Goal: Transaction & Acquisition: Purchase product/service

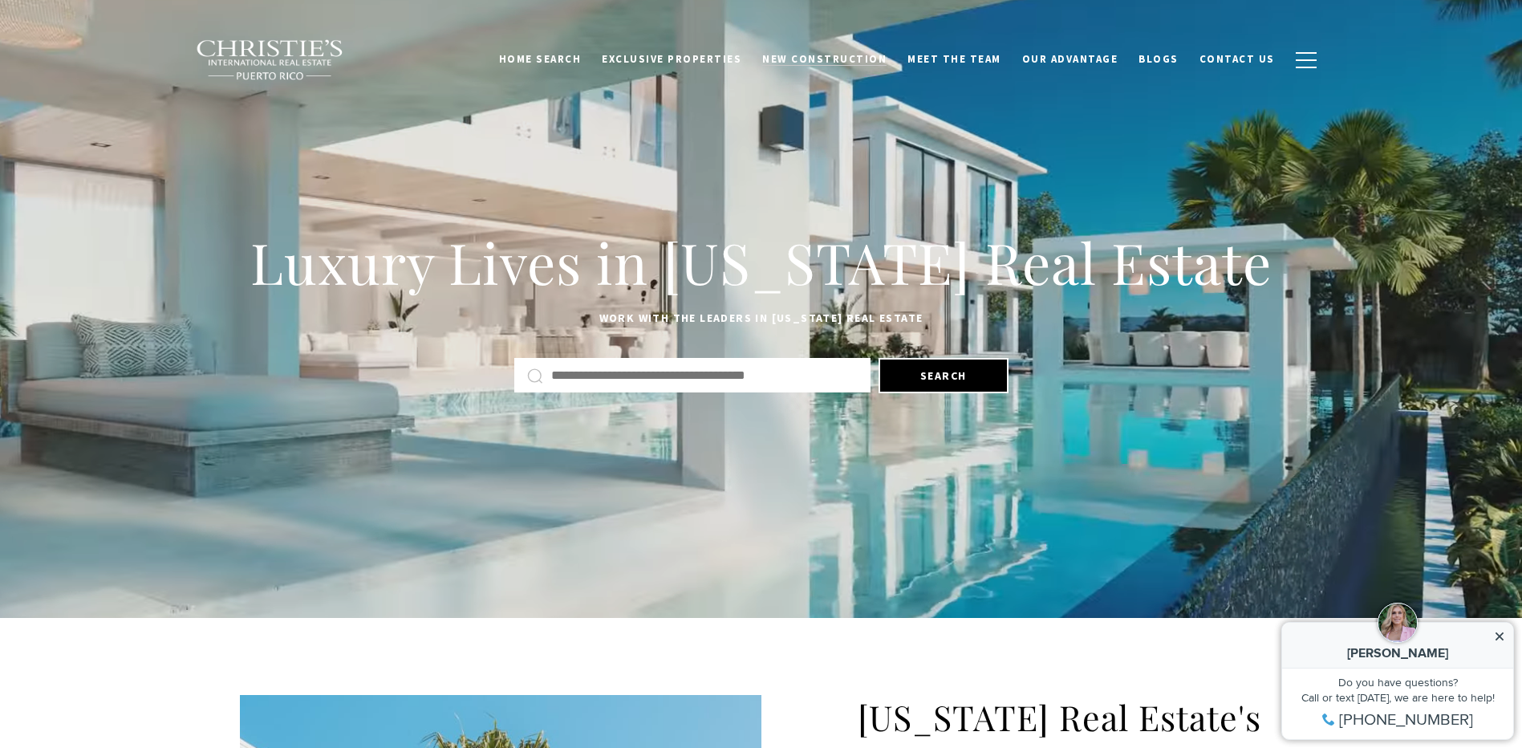
click at [859, 61] on span "New Construction" at bounding box center [824, 59] width 124 height 14
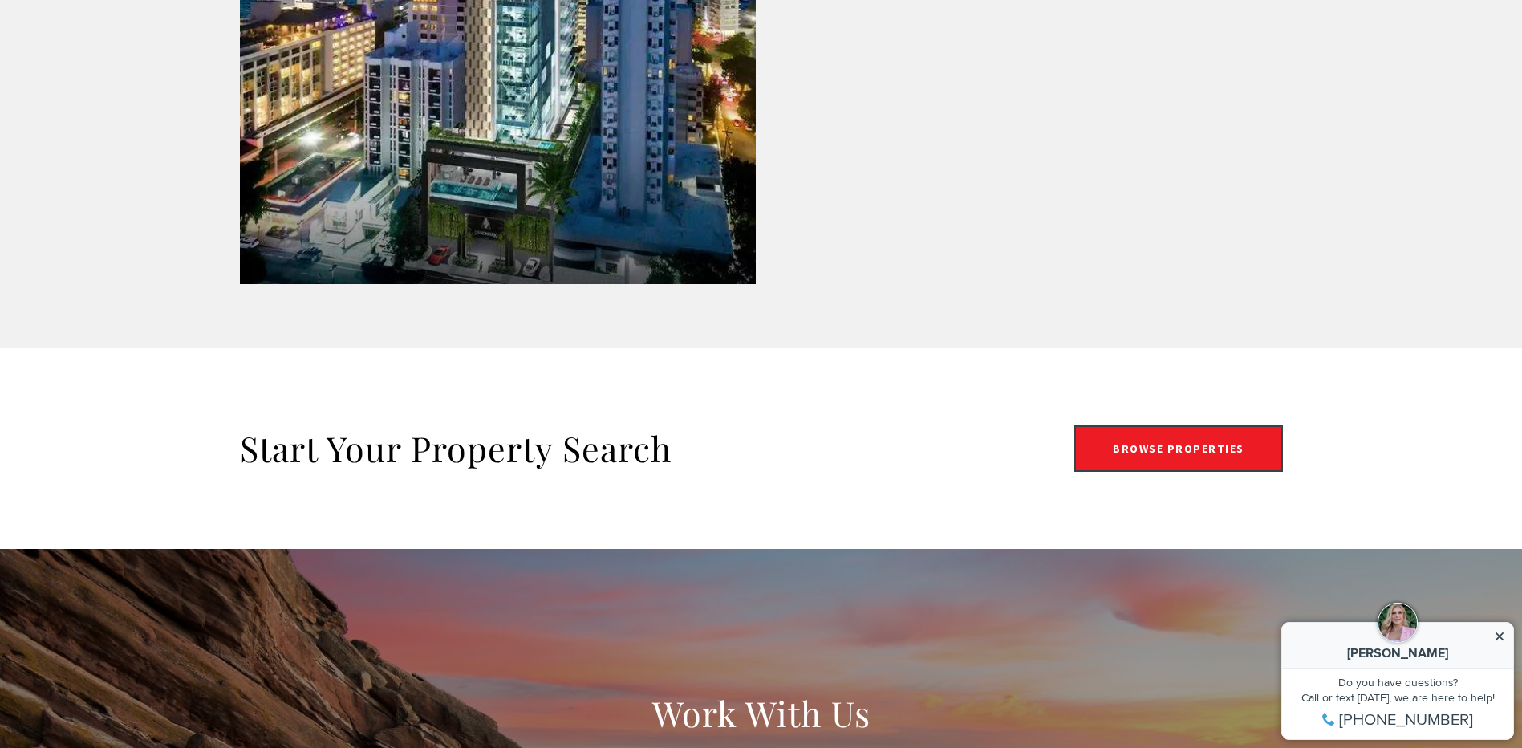
scroll to position [2729, 0]
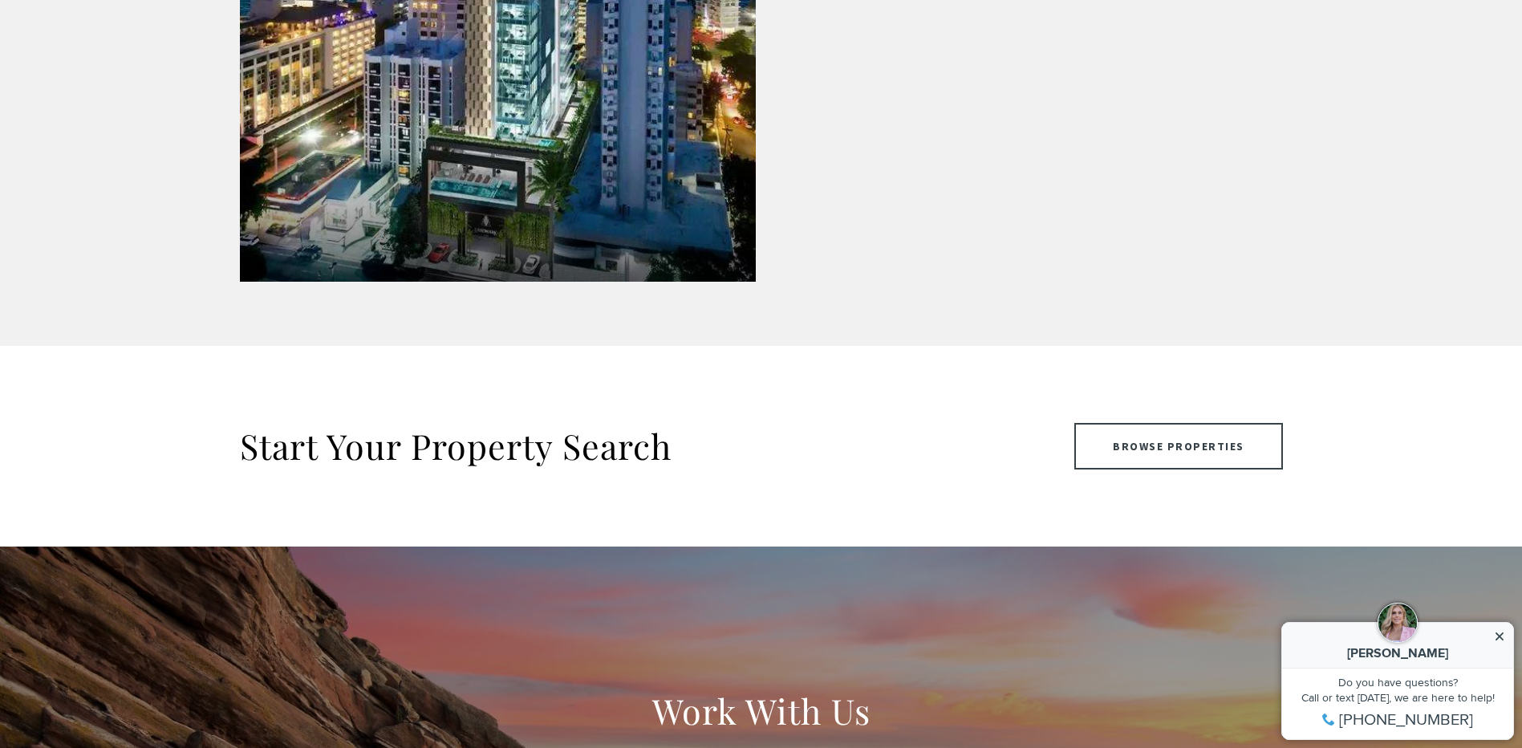
click at [1190, 459] on link "Browse Properties" at bounding box center [1179, 446] width 209 height 47
click at [1176, 452] on link "Browse Properties" at bounding box center [1179, 446] width 209 height 47
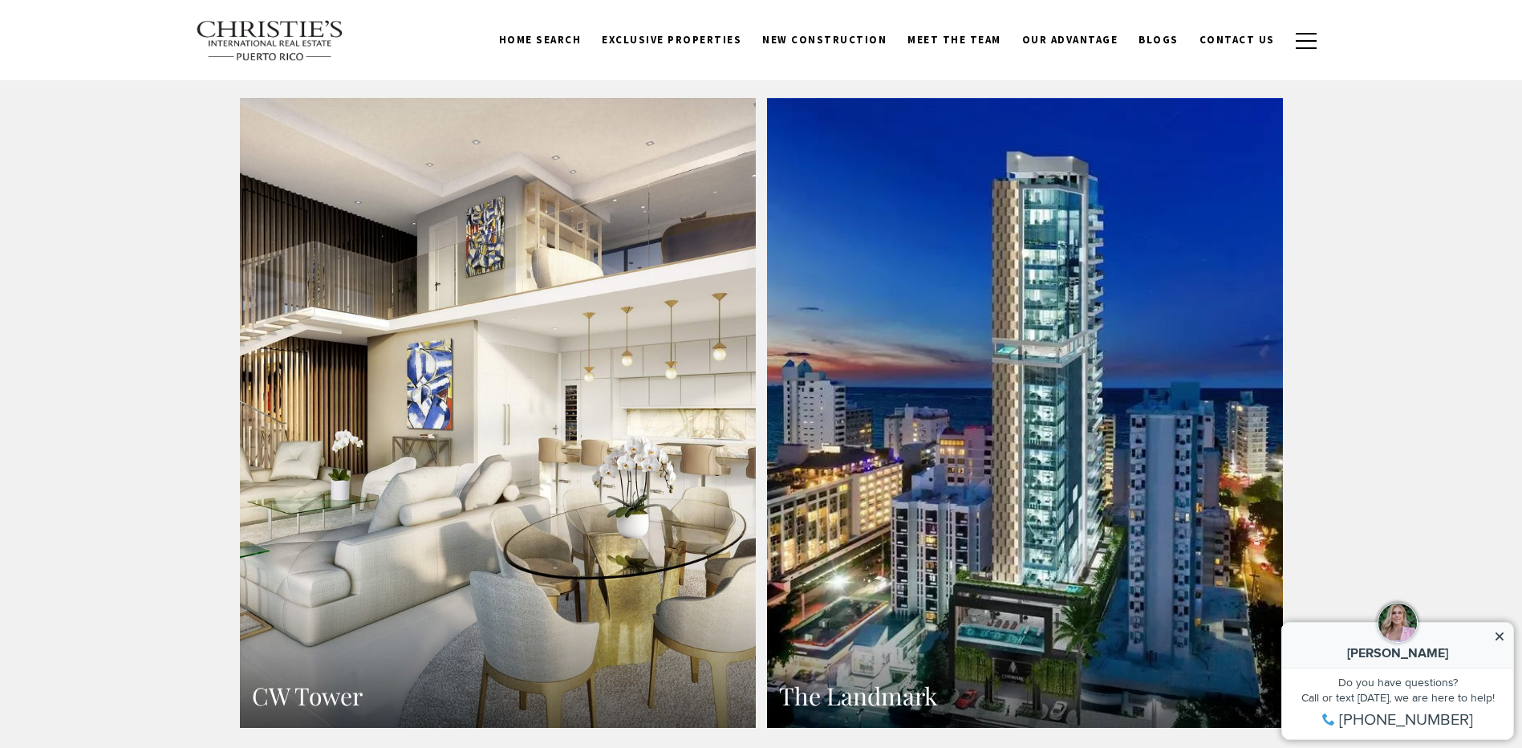
scroll to position [1364, 0]
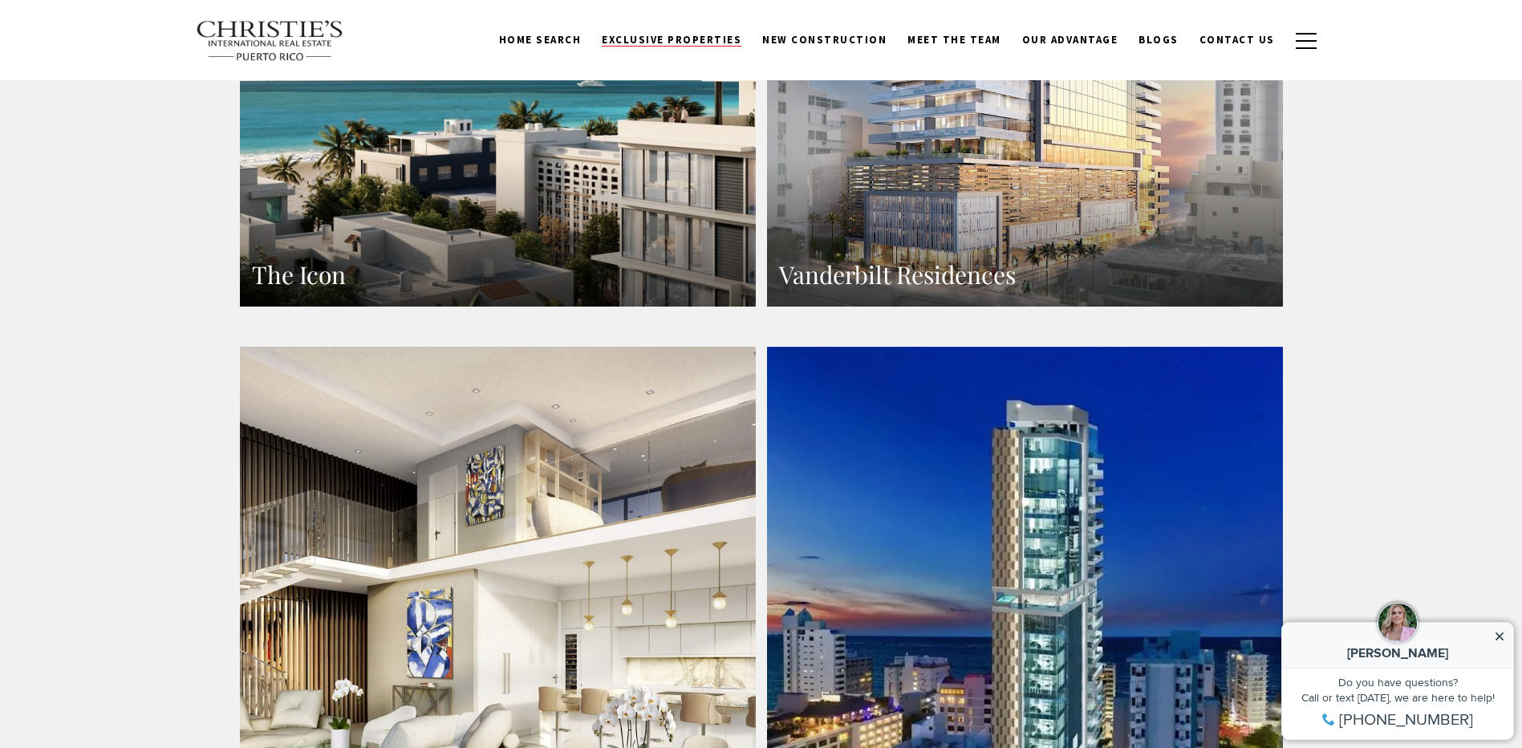
click at [677, 40] on span "Exclusive Properties" at bounding box center [672, 40] width 140 height 14
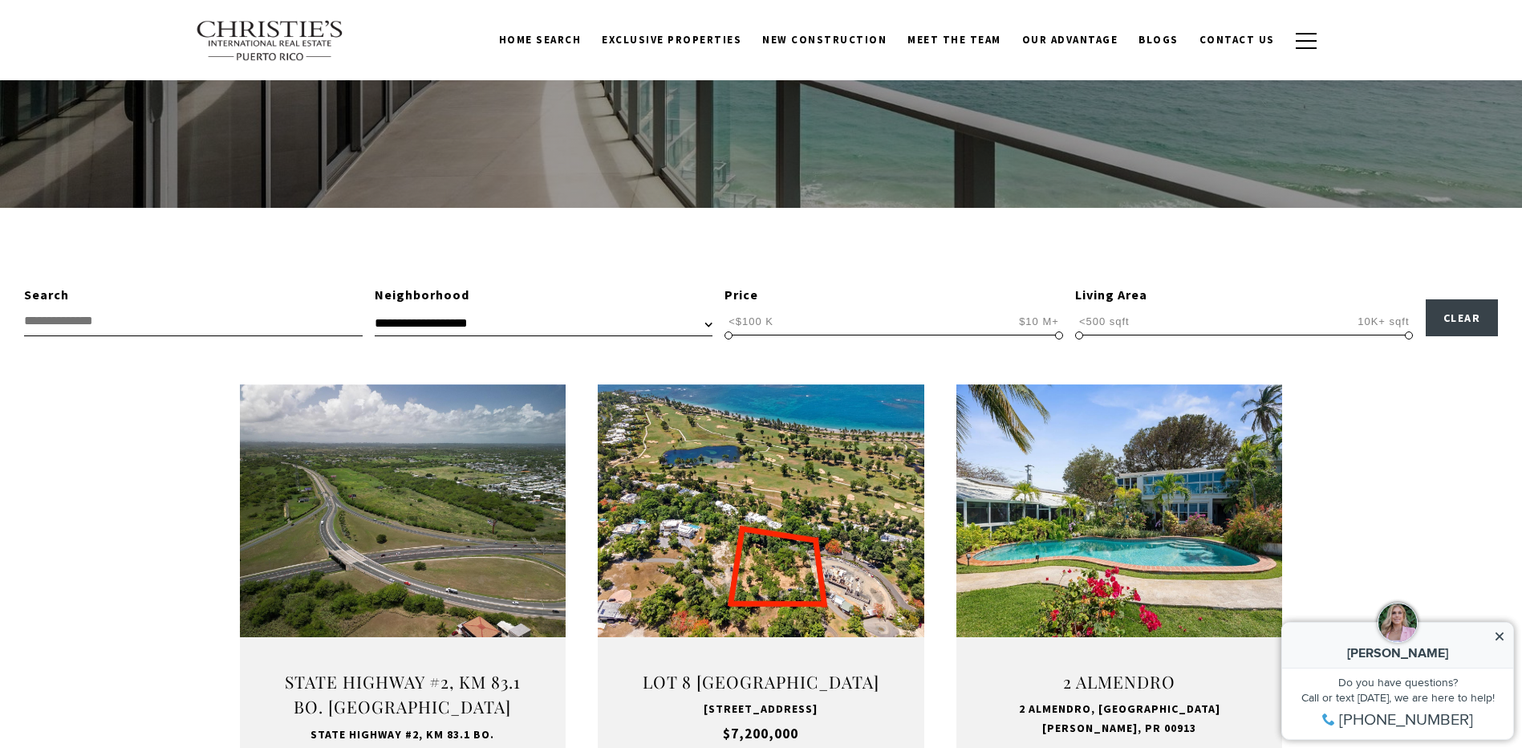
scroll to position [321, 0]
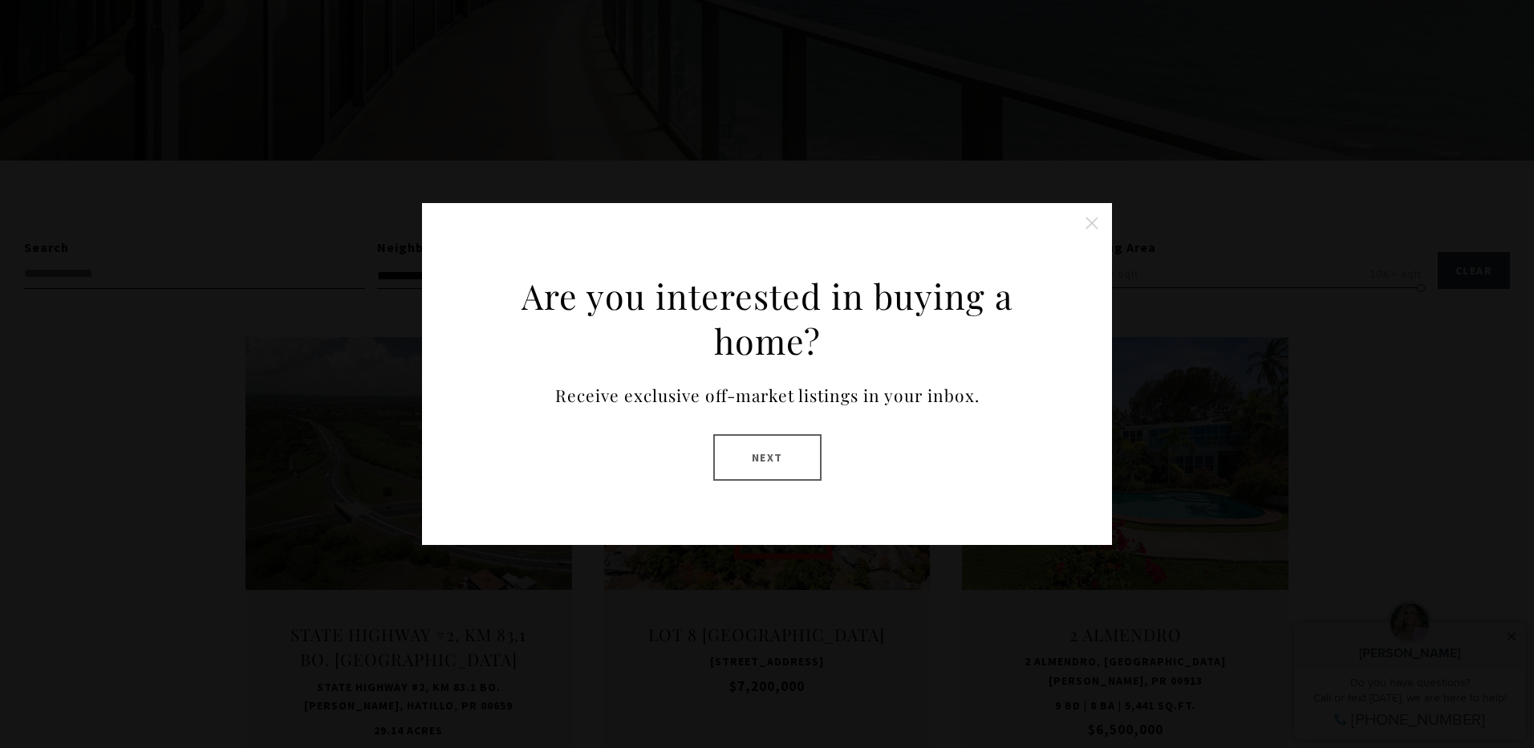
click at [758, 458] on button "Next" at bounding box center [767, 457] width 108 height 47
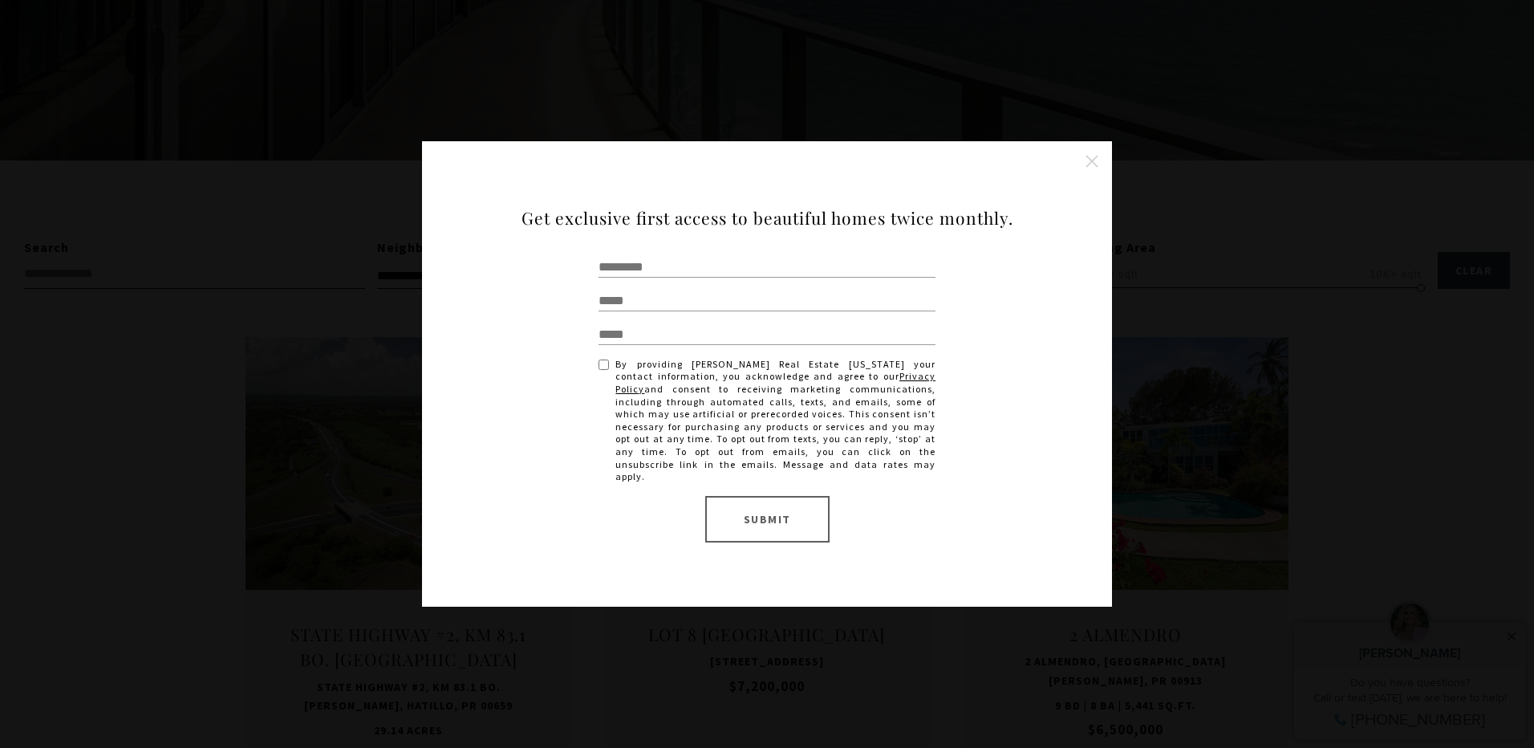
click at [1094, 168] on button "Close this option" at bounding box center [1092, 161] width 32 height 32
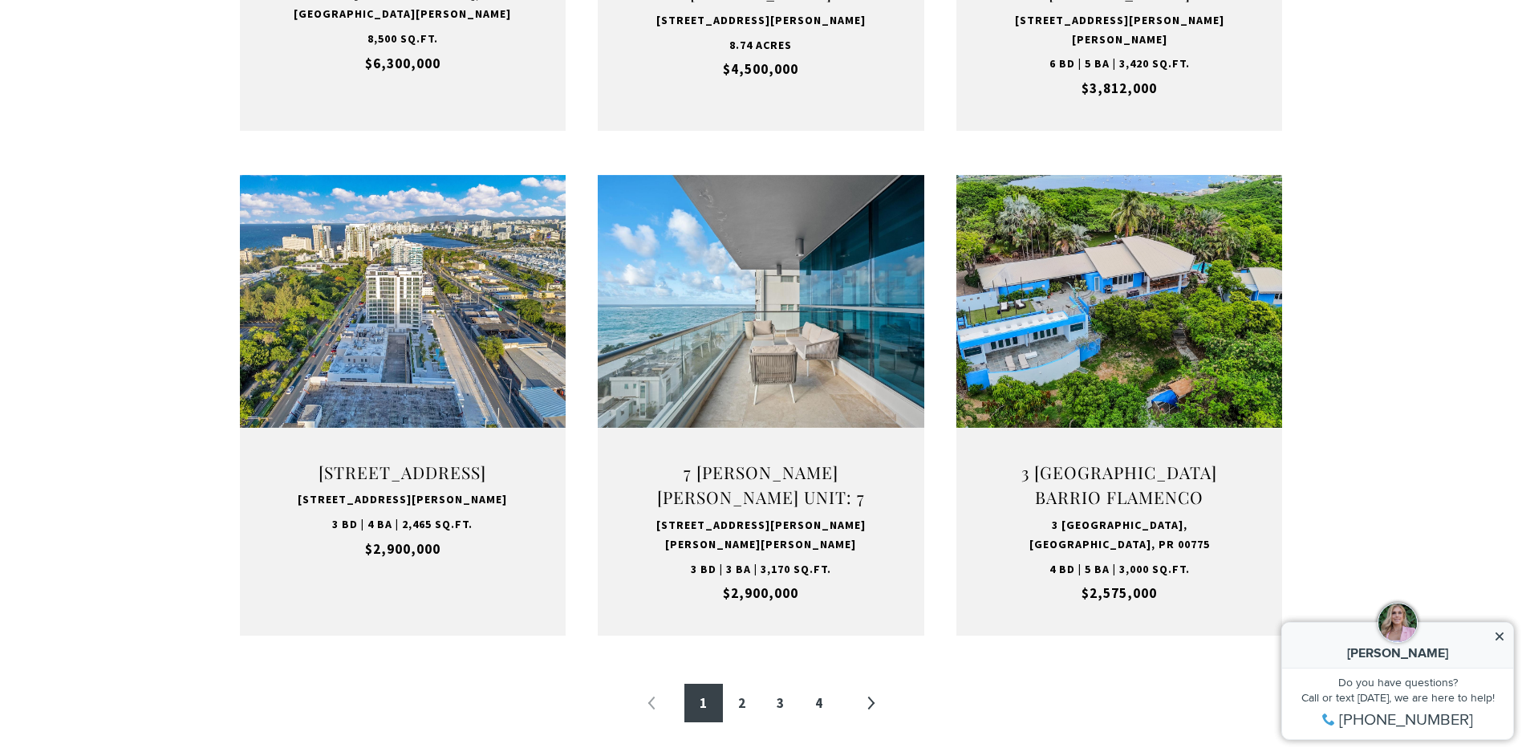
scroll to position [1525, 0]
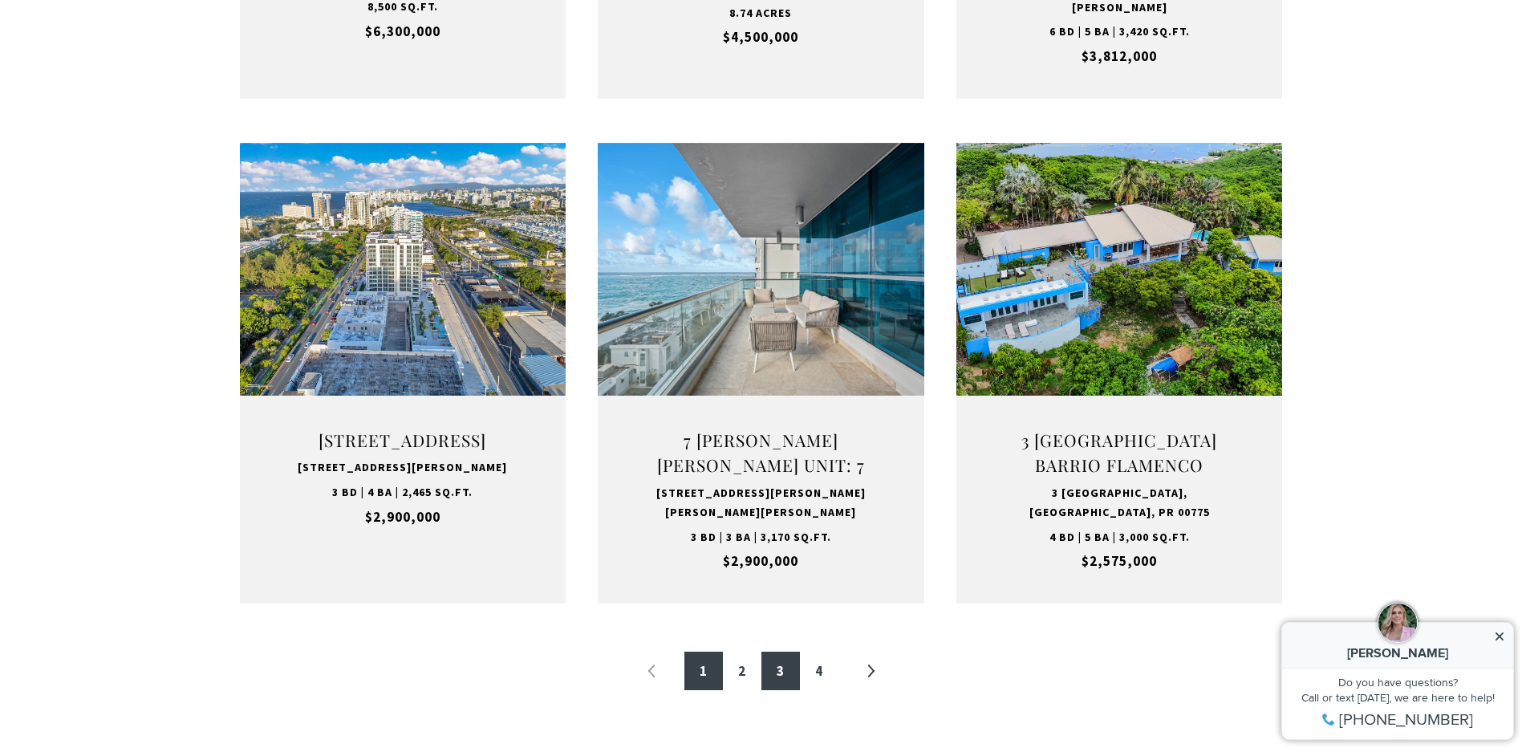
click at [780, 673] on link "3" at bounding box center [781, 671] width 39 height 39
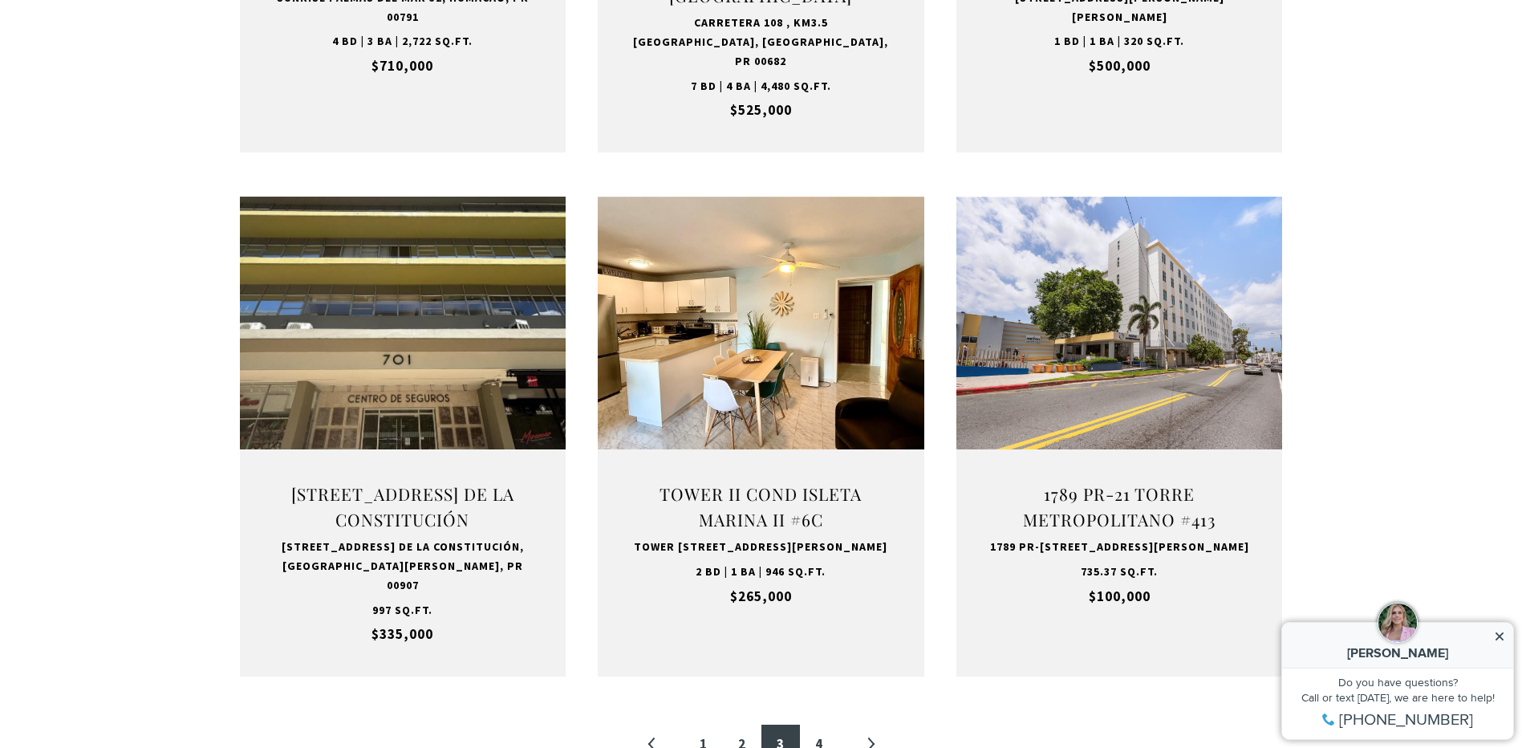
scroll to position [1605, 0]
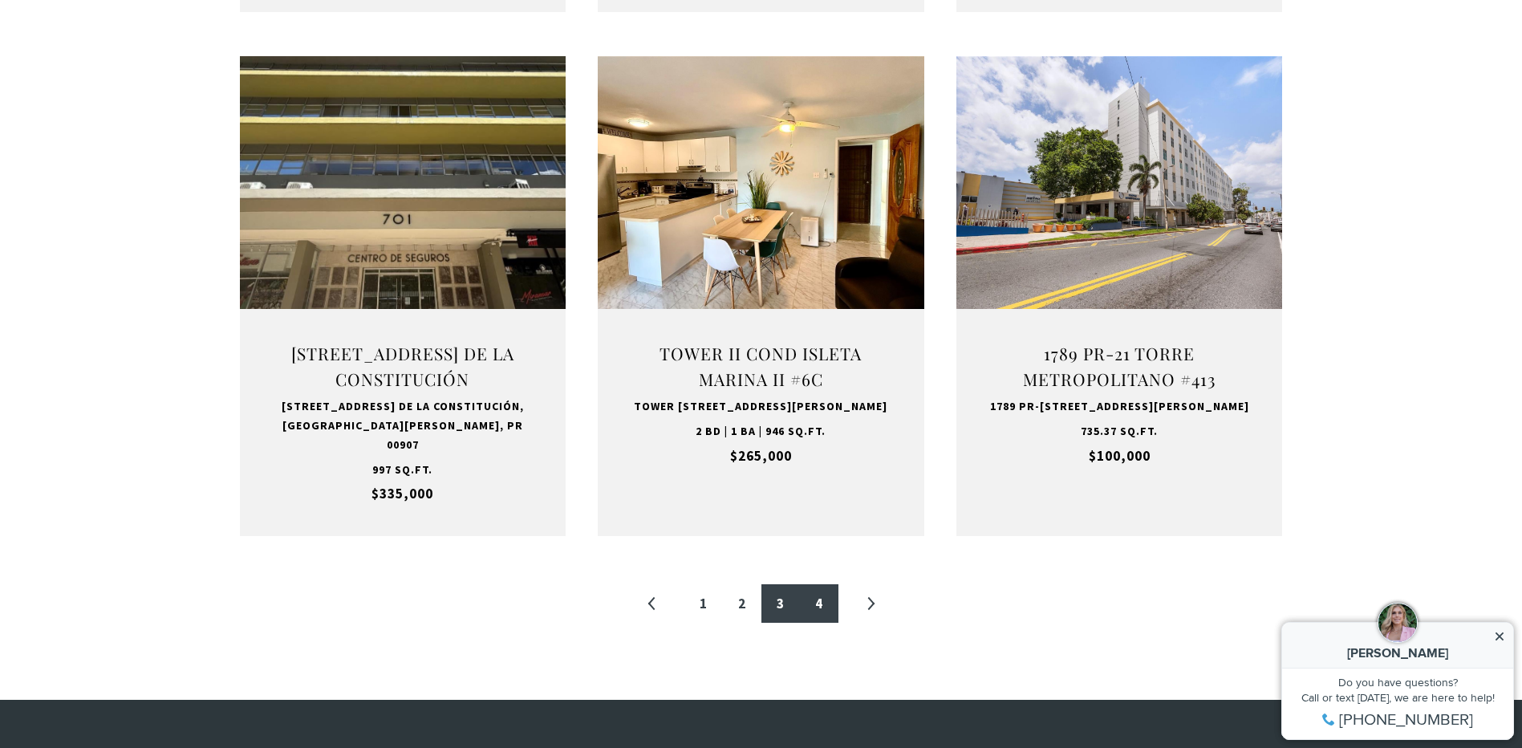
click at [823, 591] on link "4" at bounding box center [819, 603] width 39 height 39
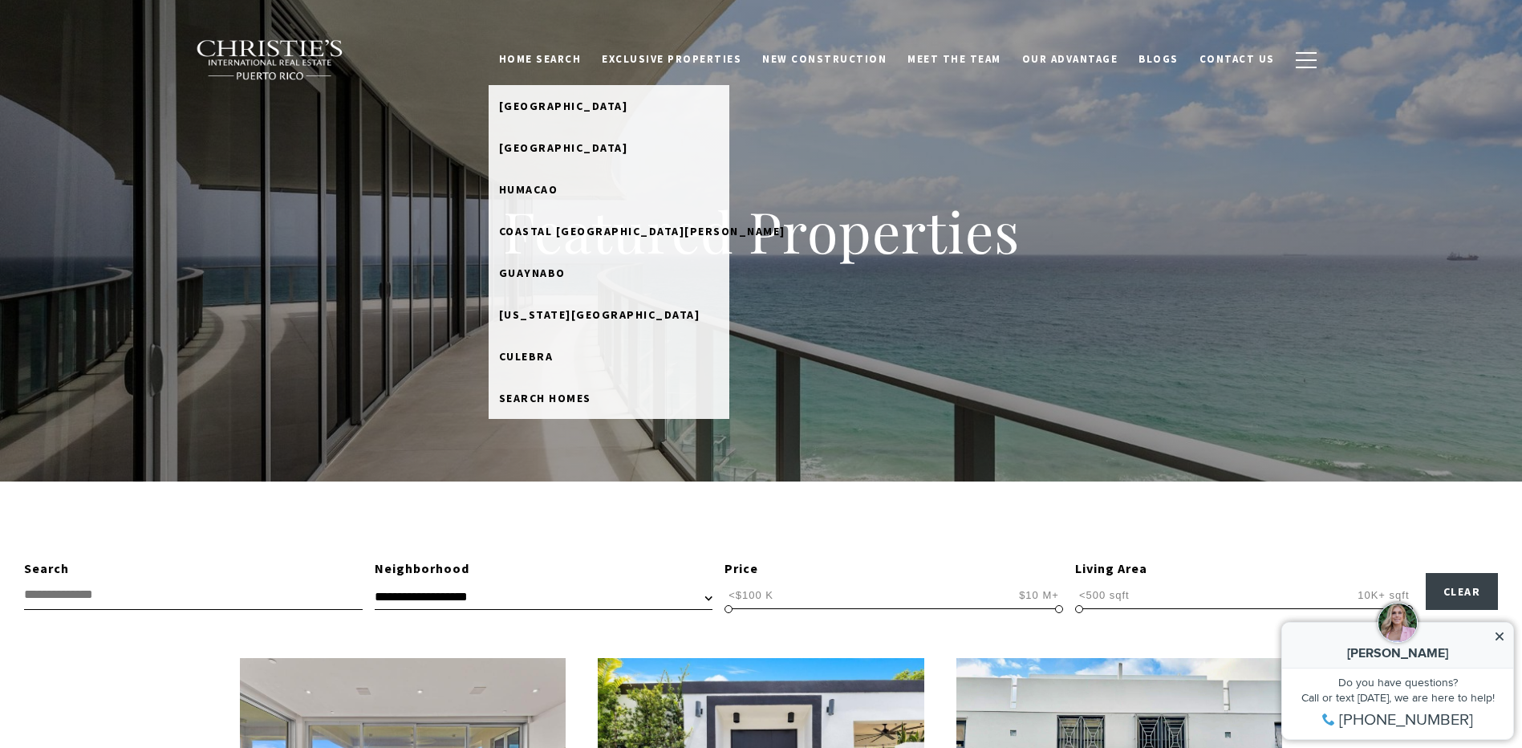
click at [592, 58] on link "Home Search" at bounding box center [541, 59] width 104 height 30
click at [635, 313] on span "Puerto Rico West Coast" at bounding box center [599, 314] width 201 height 14
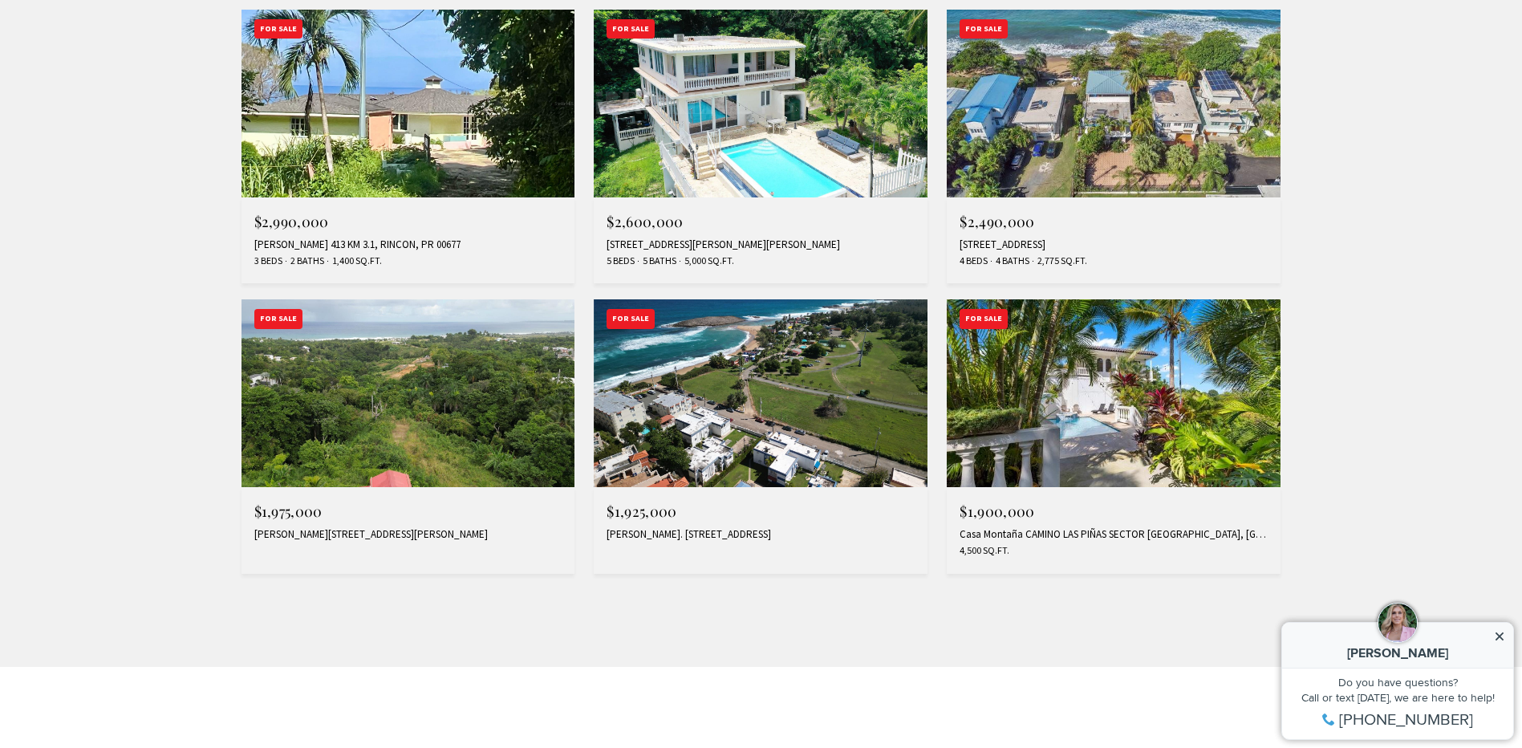
scroll to position [1284, 0]
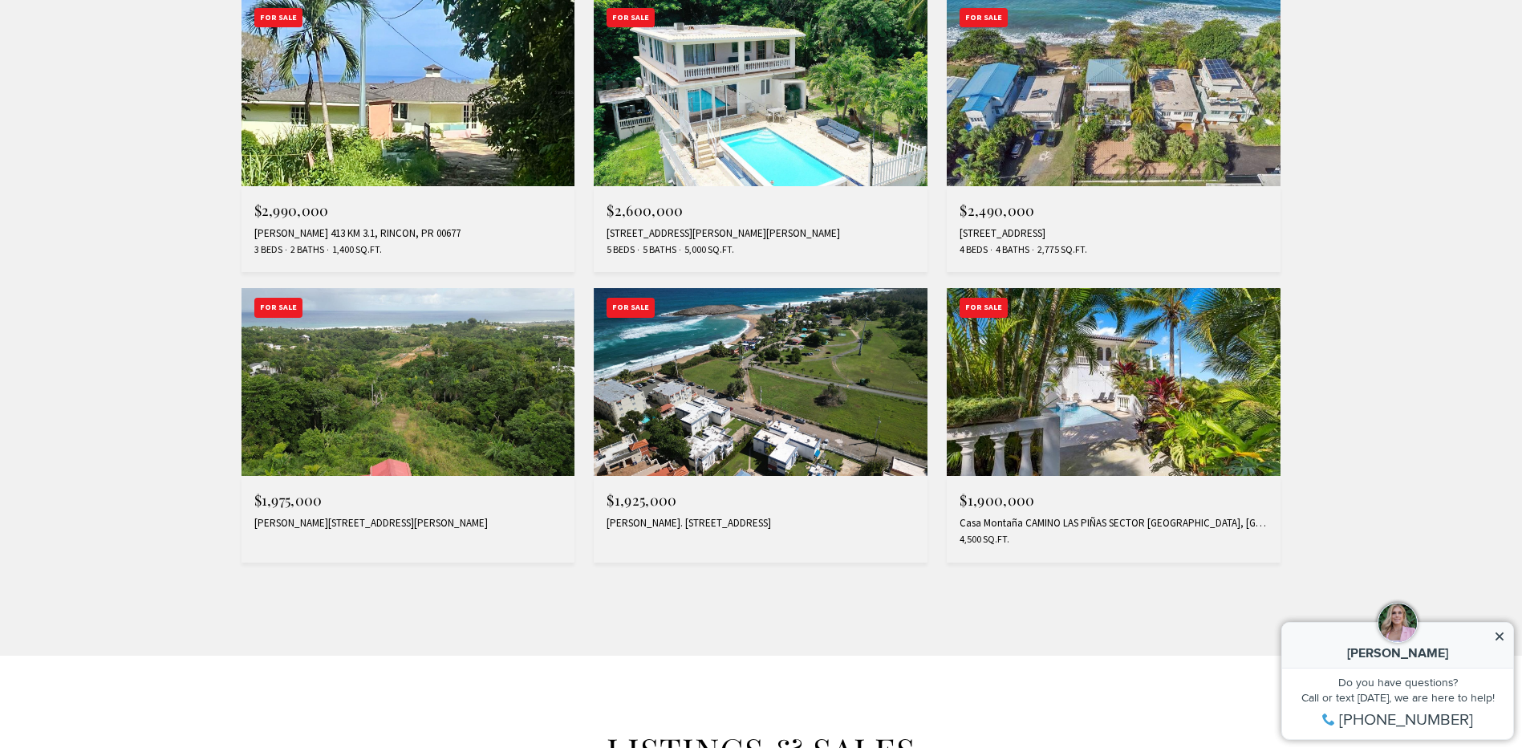
click at [1177, 486] on div "$1,900,000 Casa Montaña CAMINO LAS PIÑAS SECTOR LA JOYA, RINCON, PR 00677 4,500…" at bounding box center [1114, 519] width 334 height 87
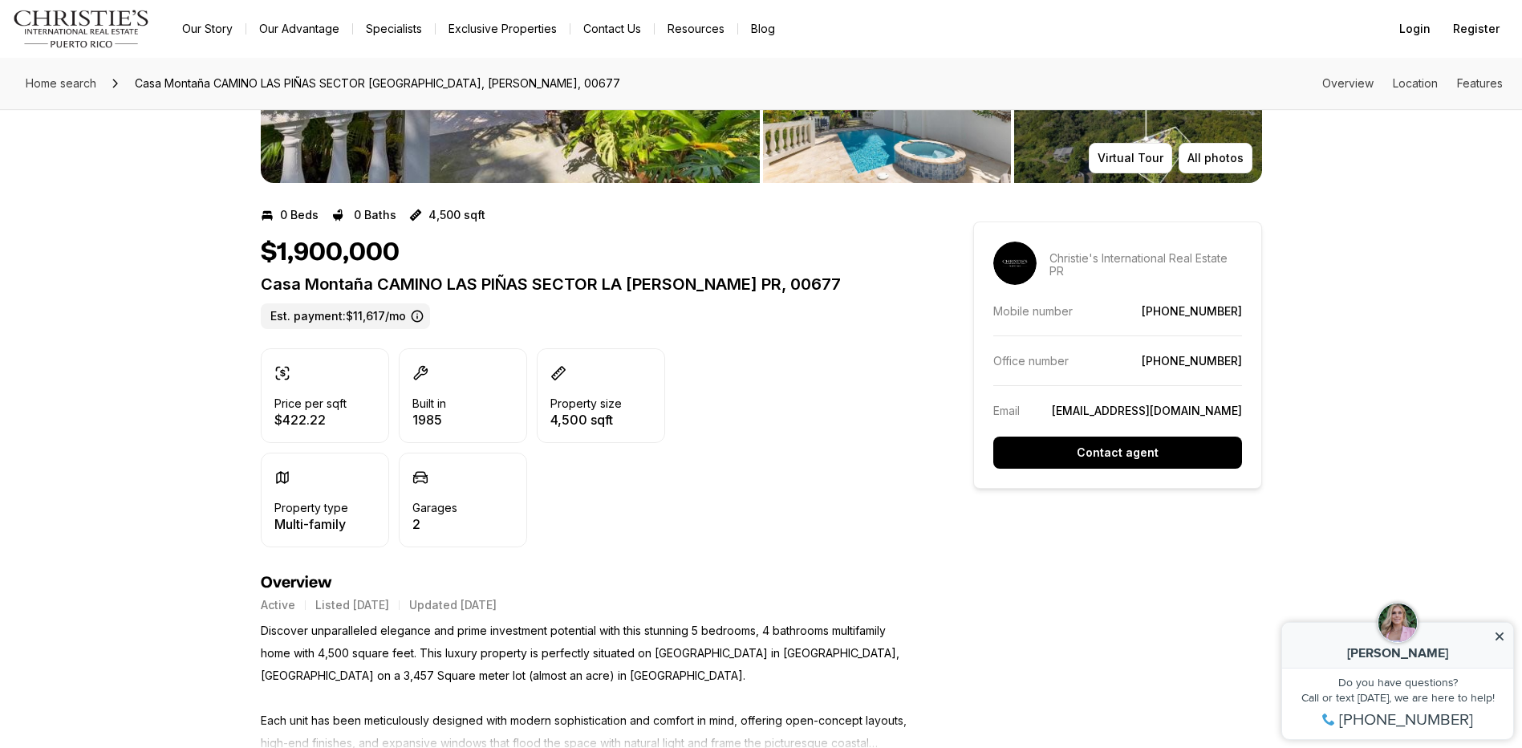
scroll to position [401, 0]
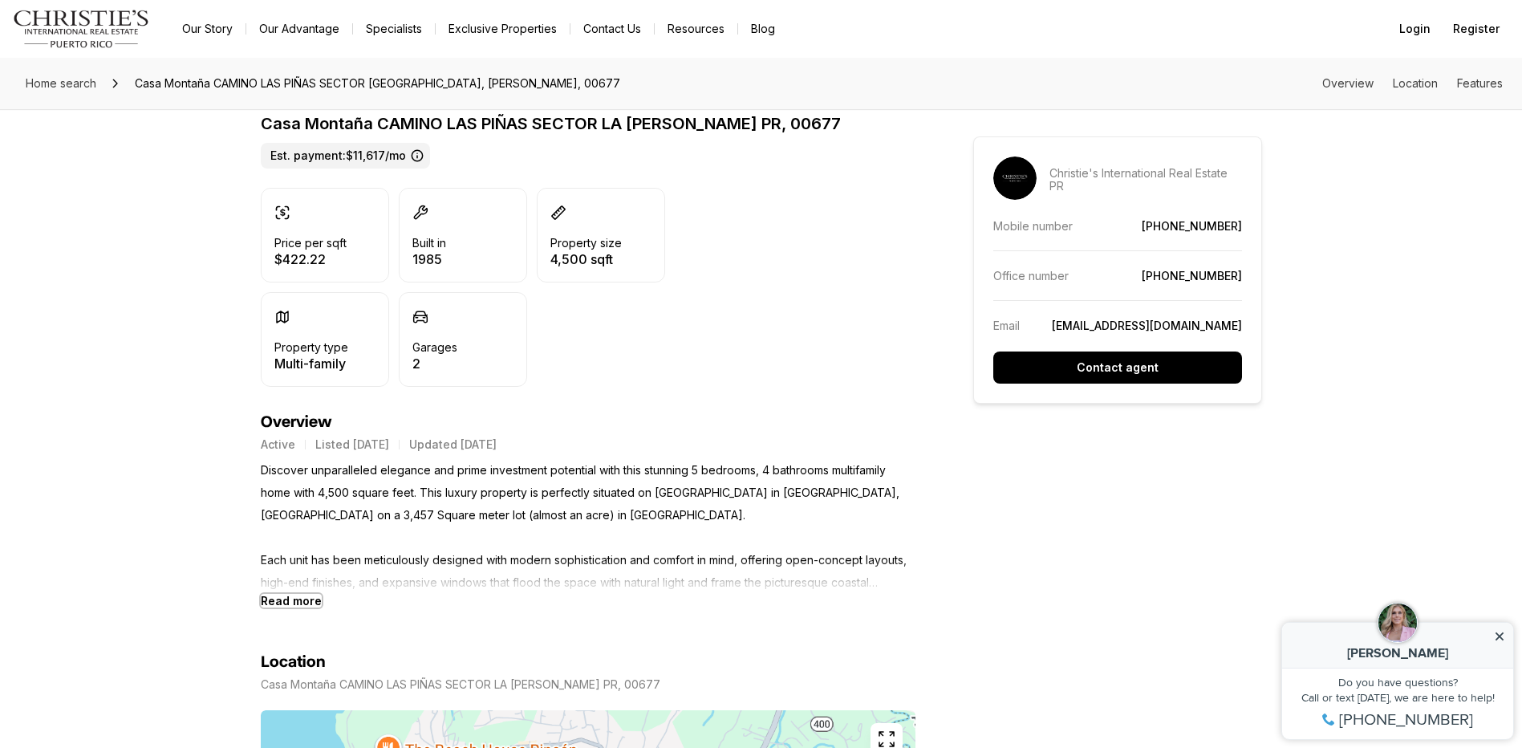
click at [306, 599] on b "Read more" at bounding box center [291, 601] width 61 height 14
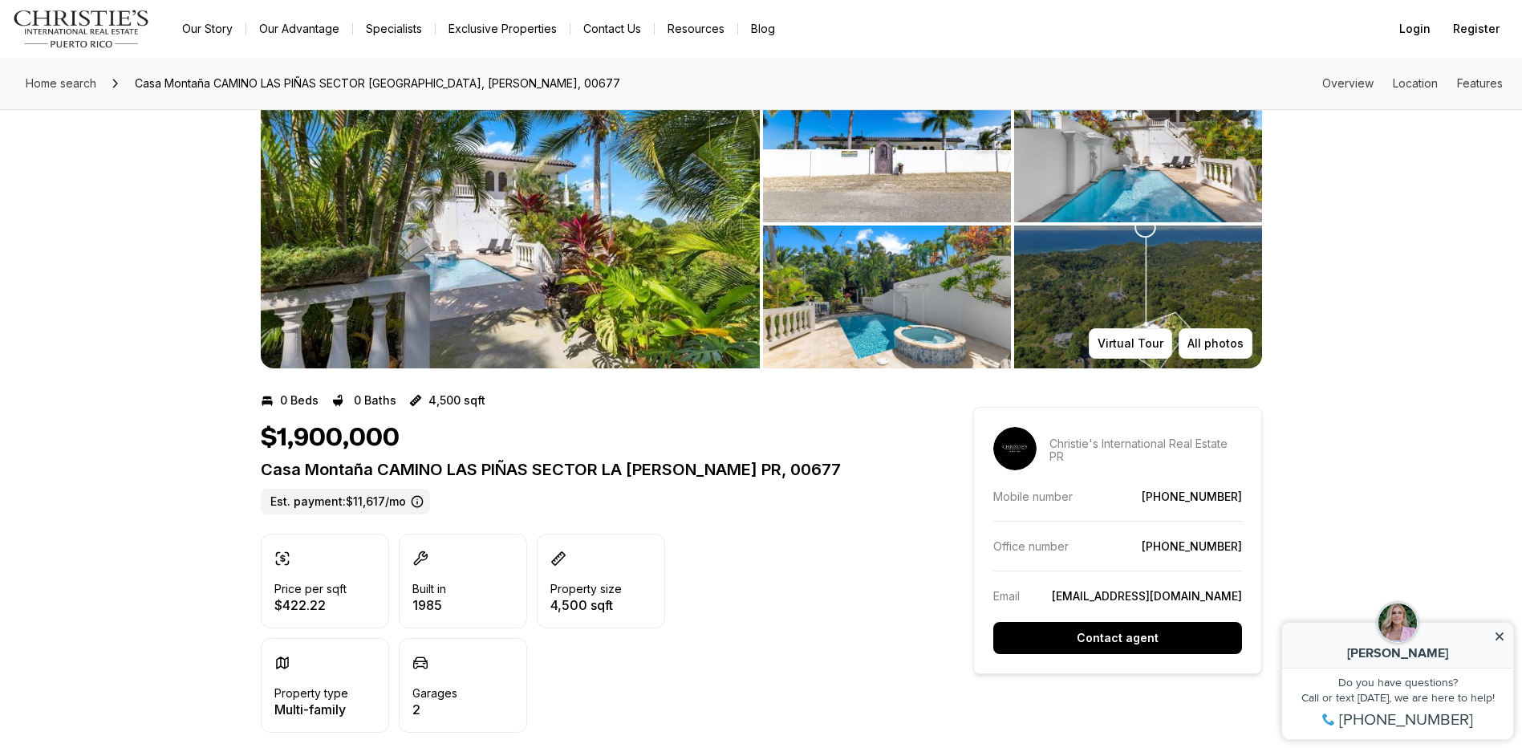
scroll to position [0, 0]
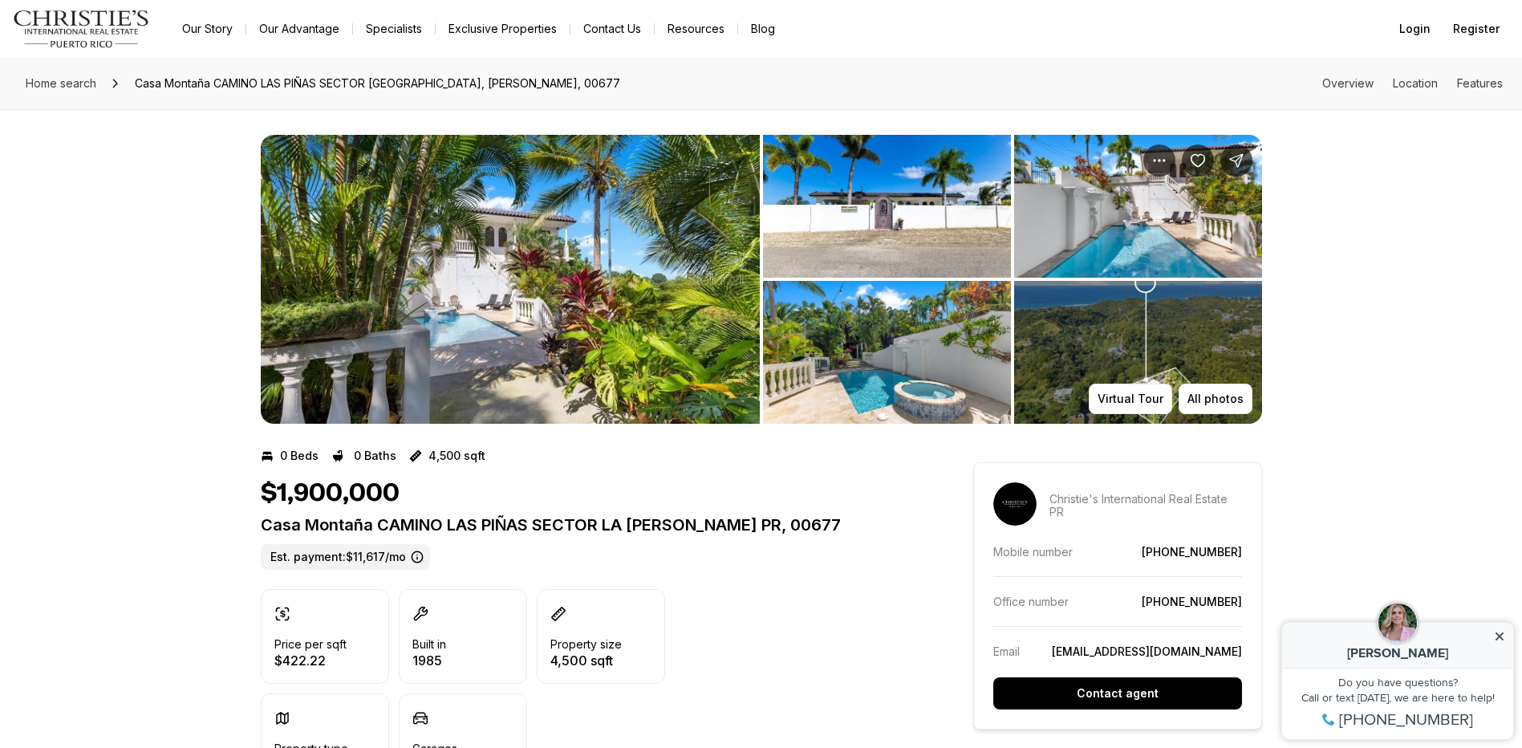
click at [491, 348] on img "View image gallery" at bounding box center [510, 279] width 499 height 289
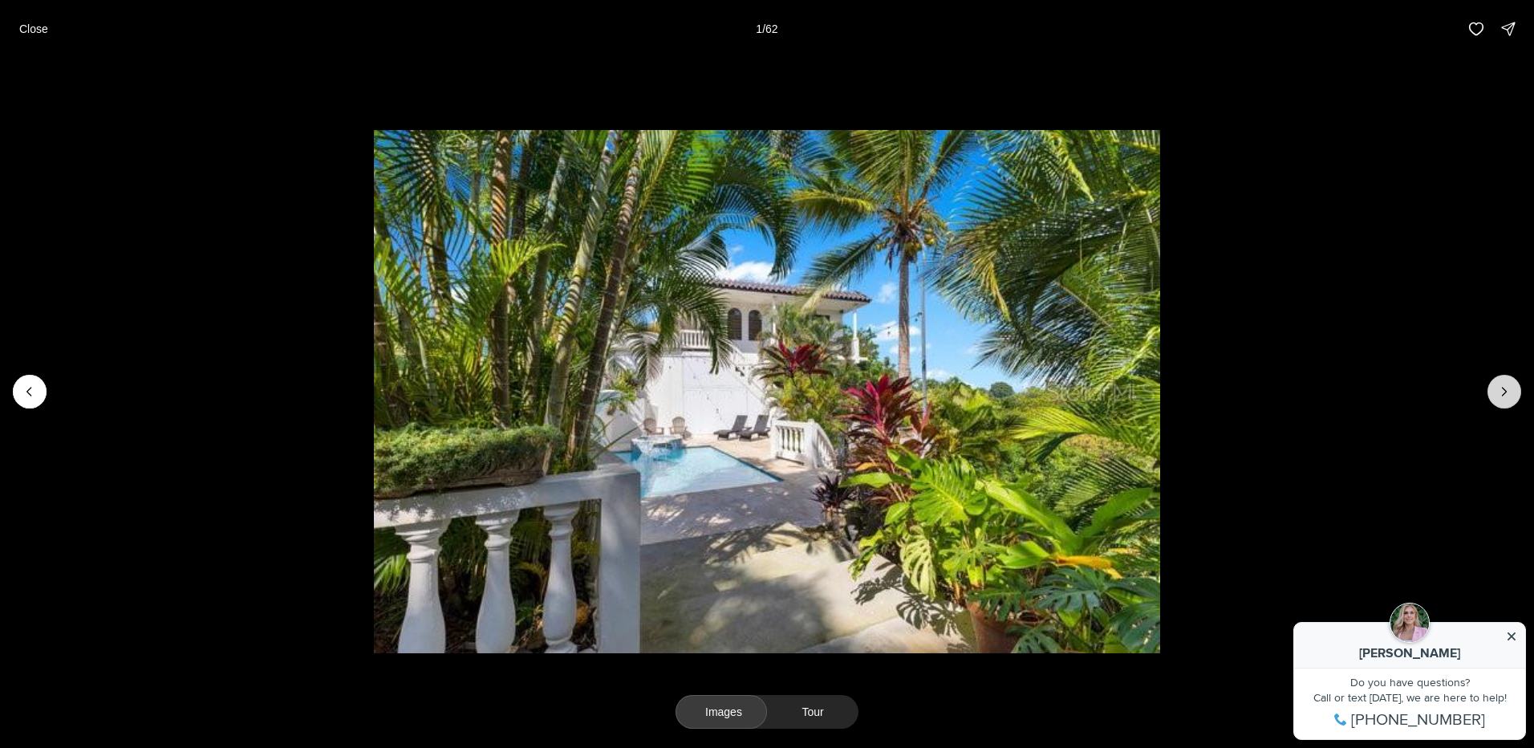
click at [1501, 389] on icon "Next slide" at bounding box center [1505, 392] width 16 height 16
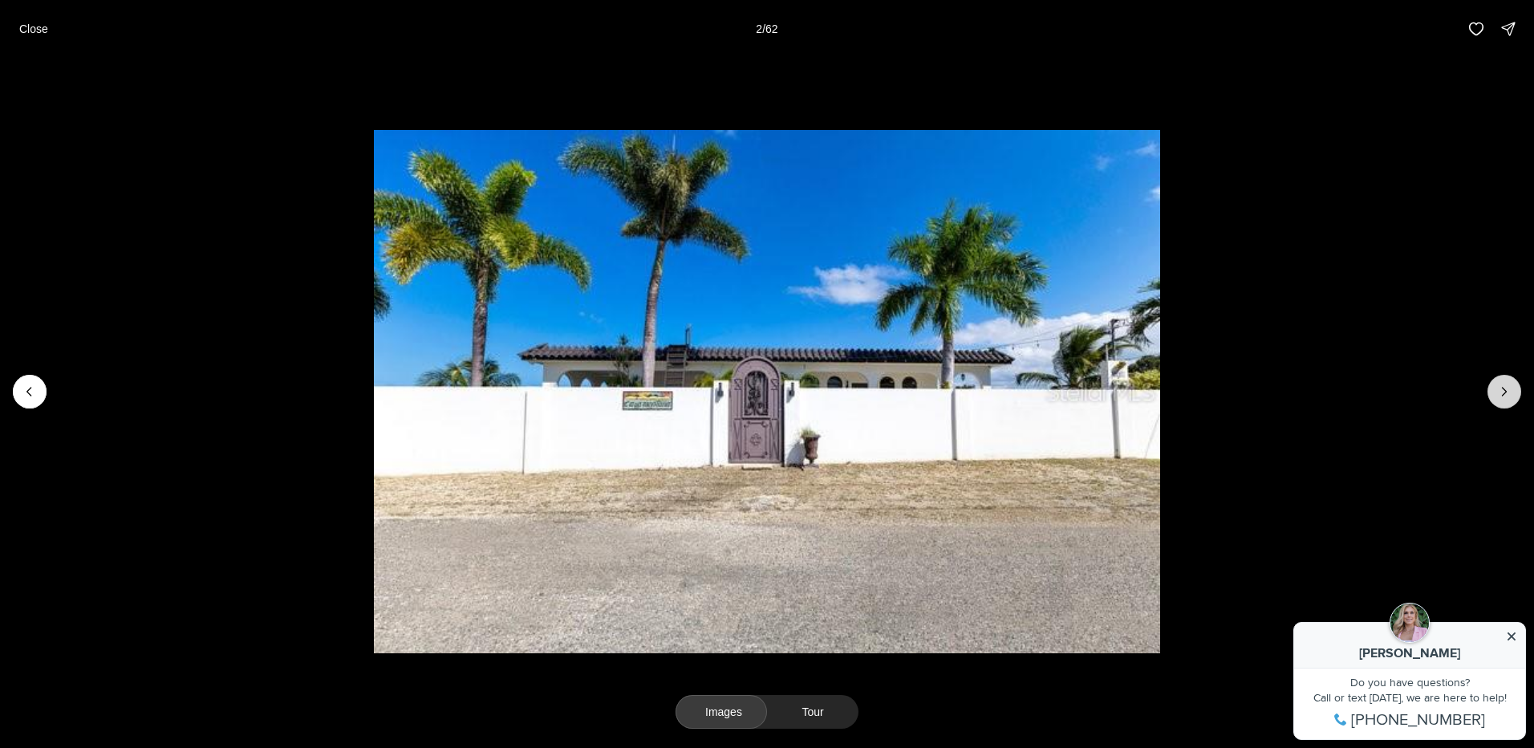
click at [1501, 389] on icon "Next slide" at bounding box center [1505, 392] width 16 height 16
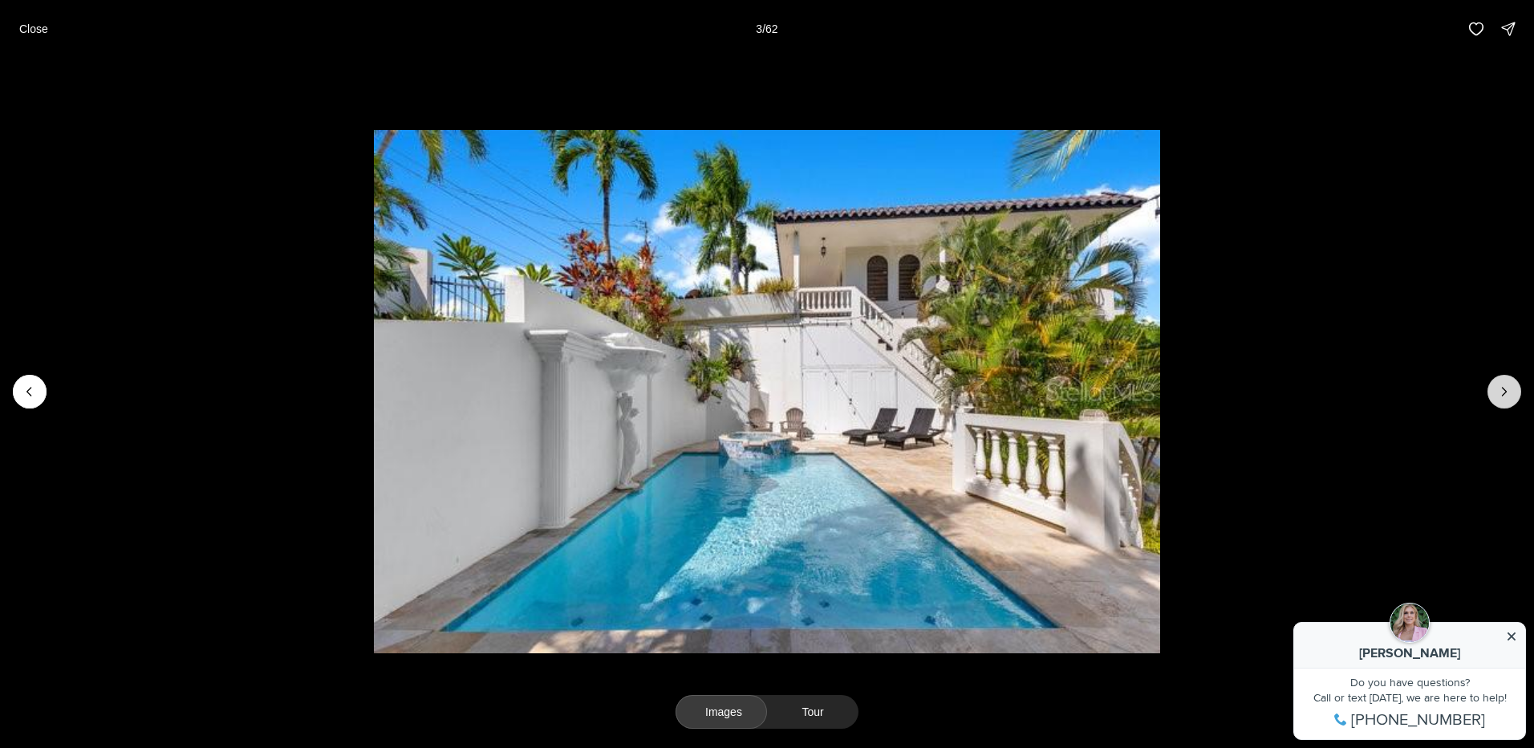
click at [1501, 389] on icon "Next slide" at bounding box center [1505, 392] width 16 height 16
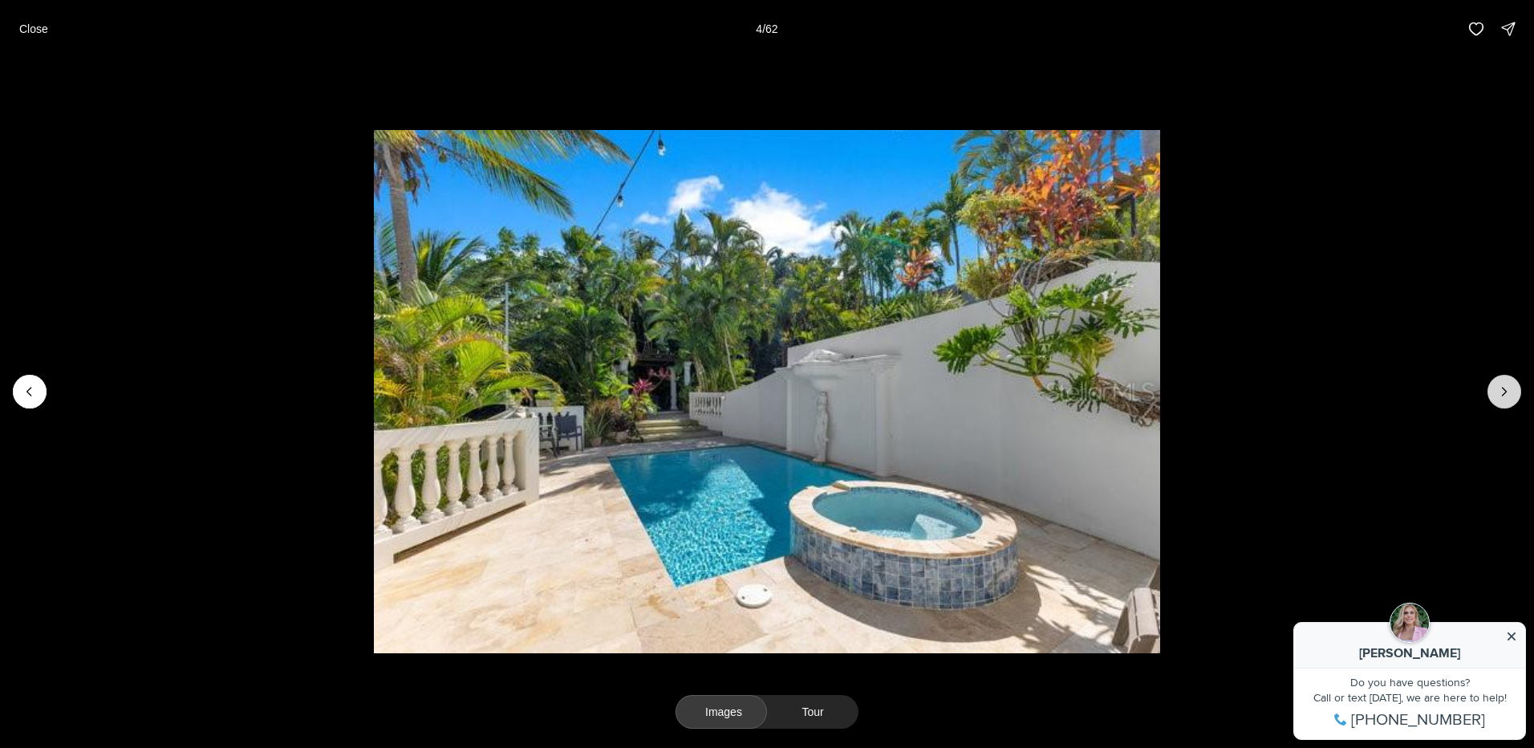
click at [1501, 389] on icon "Next slide" at bounding box center [1505, 392] width 16 height 16
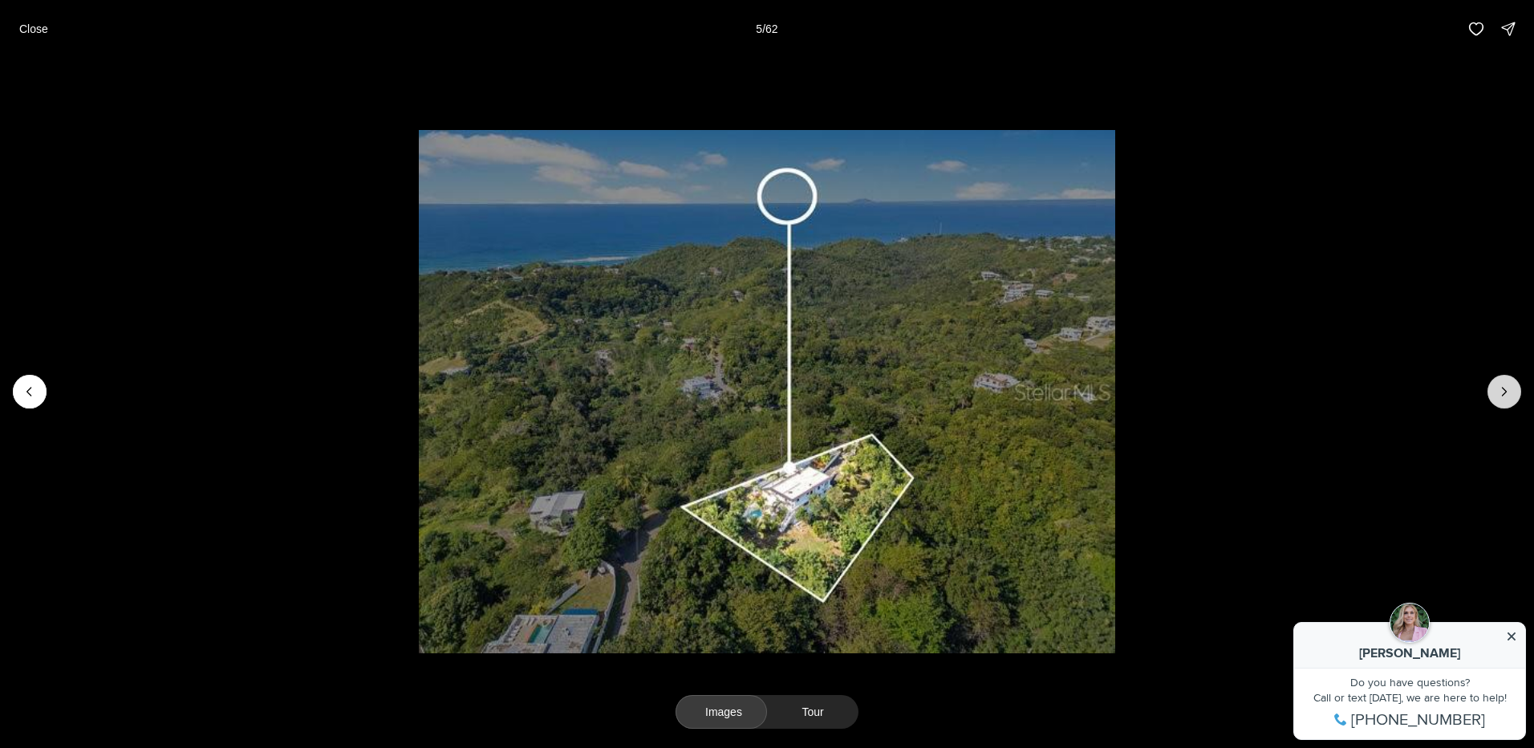
click at [1501, 389] on icon "Next slide" at bounding box center [1505, 392] width 16 height 16
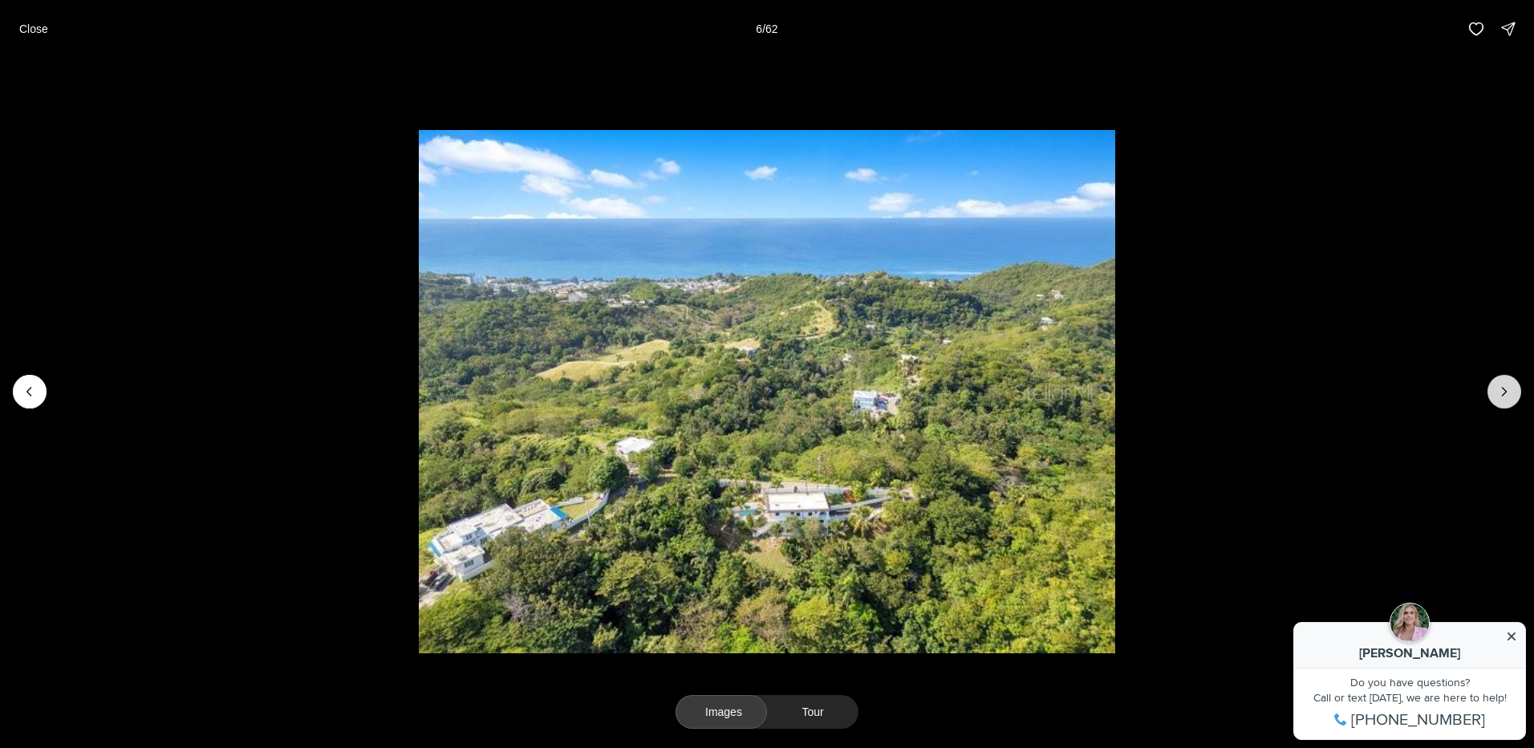
click at [1501, 389] on icon "Next slide" at bounding box center [1505, 392] width 16 height 16
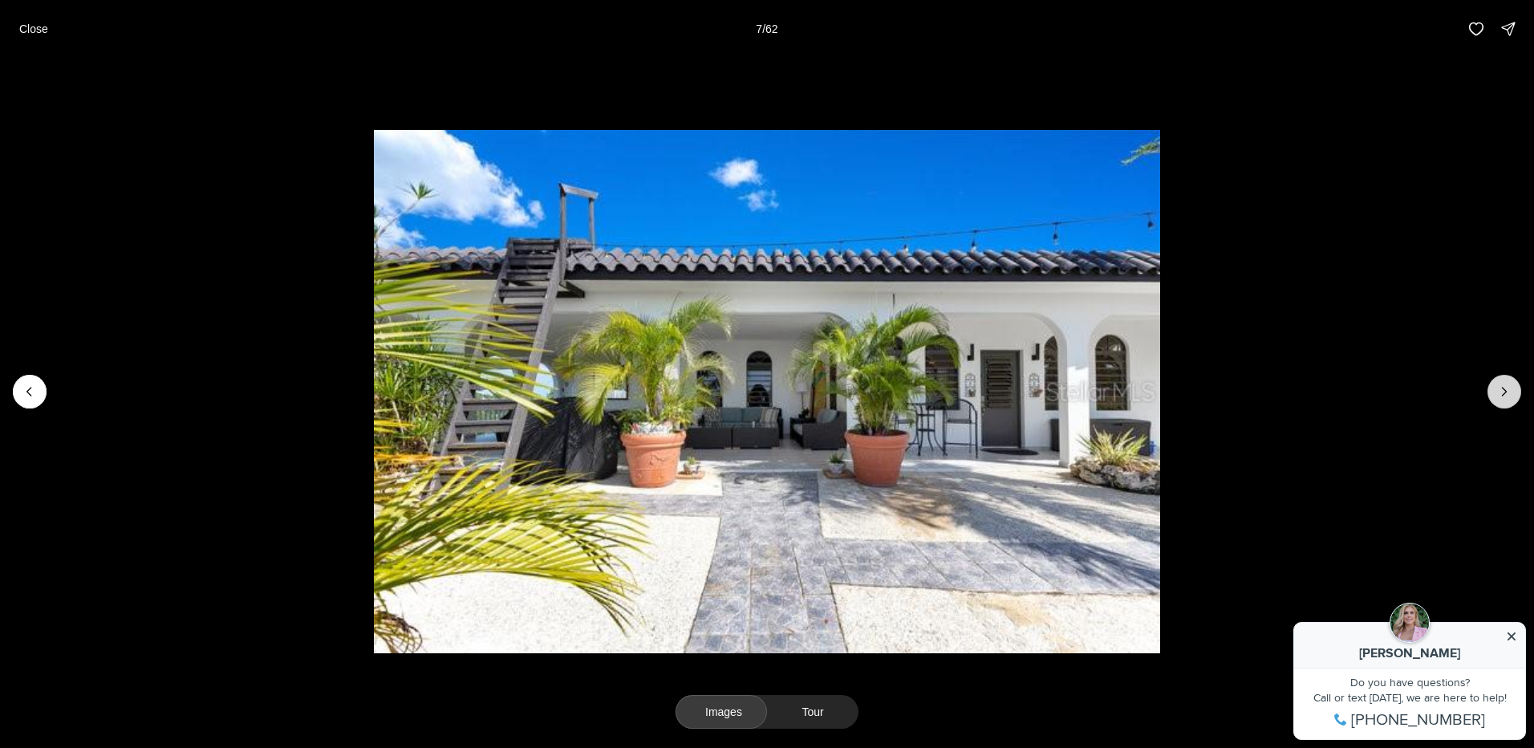
click at [1501, 389] on icon "Next slide" at bounding box center [1505, 392] width 16 height 16
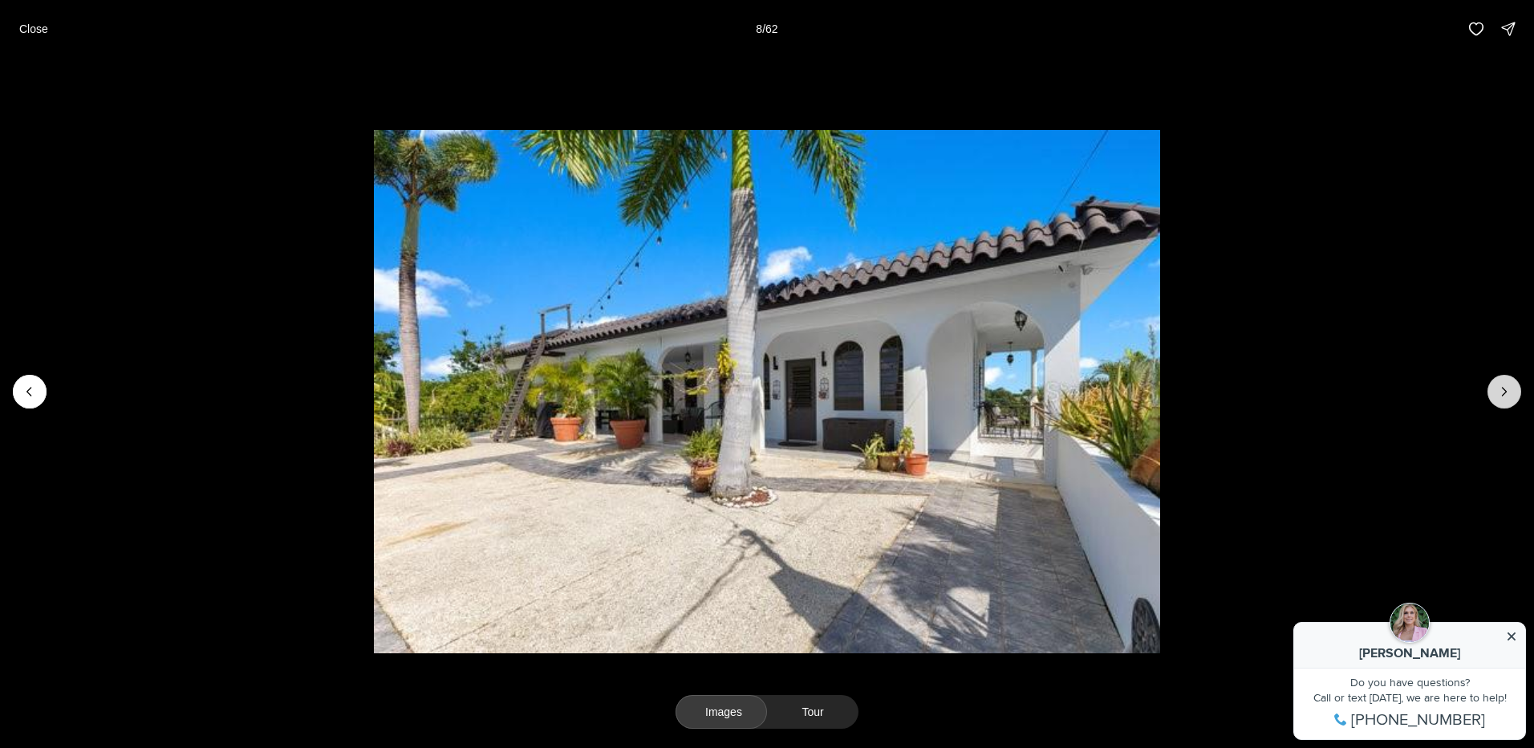
click at [1501, 389] on icon "Next slide" at bounding box center [1505, 392] width 16 height 16
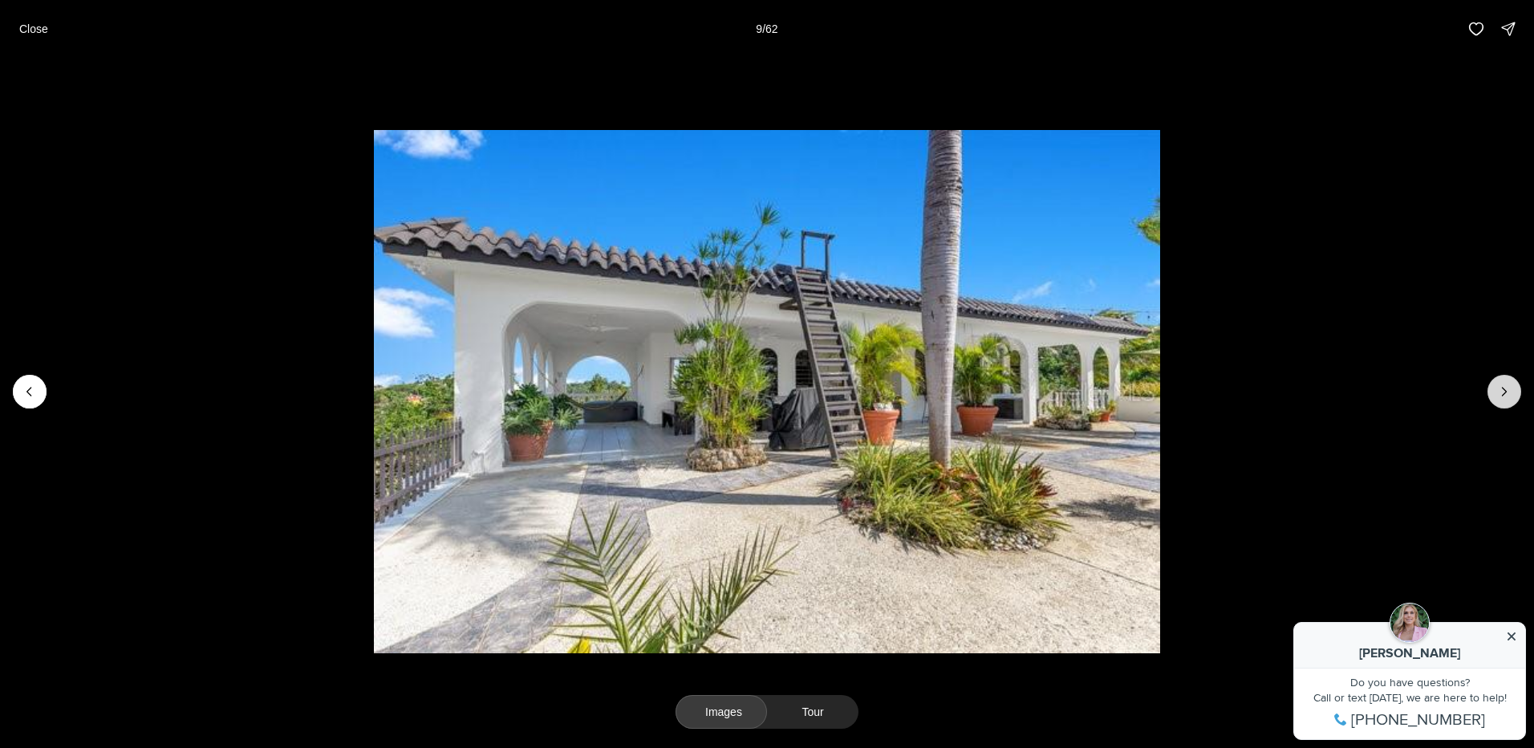
click at [1501, 389] on icon "Next slide" at bounding box center [1505, 392] width 16 height 16
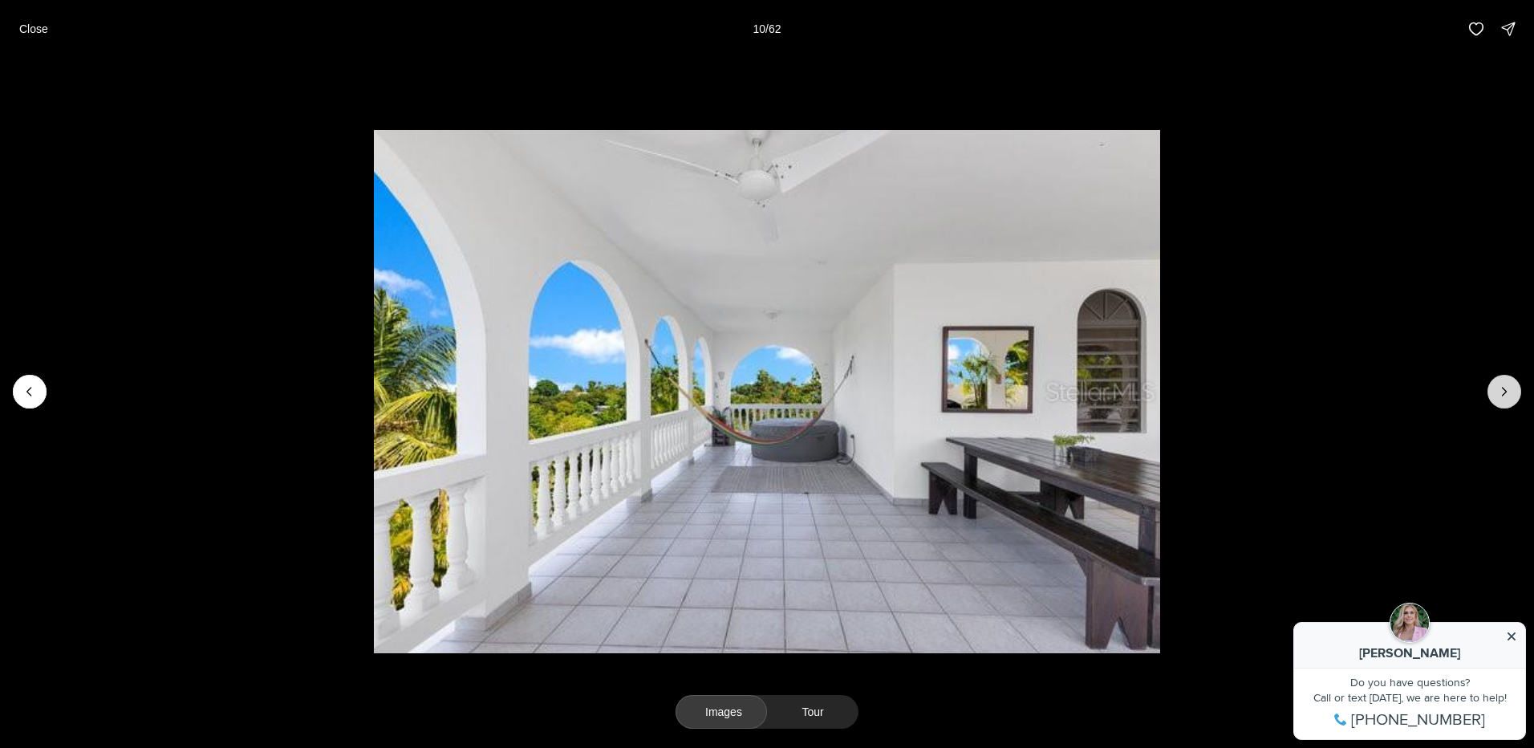
click at [1501, 389] on icon "Next slide" at bounding box center [1505, 392] width 16 height 16
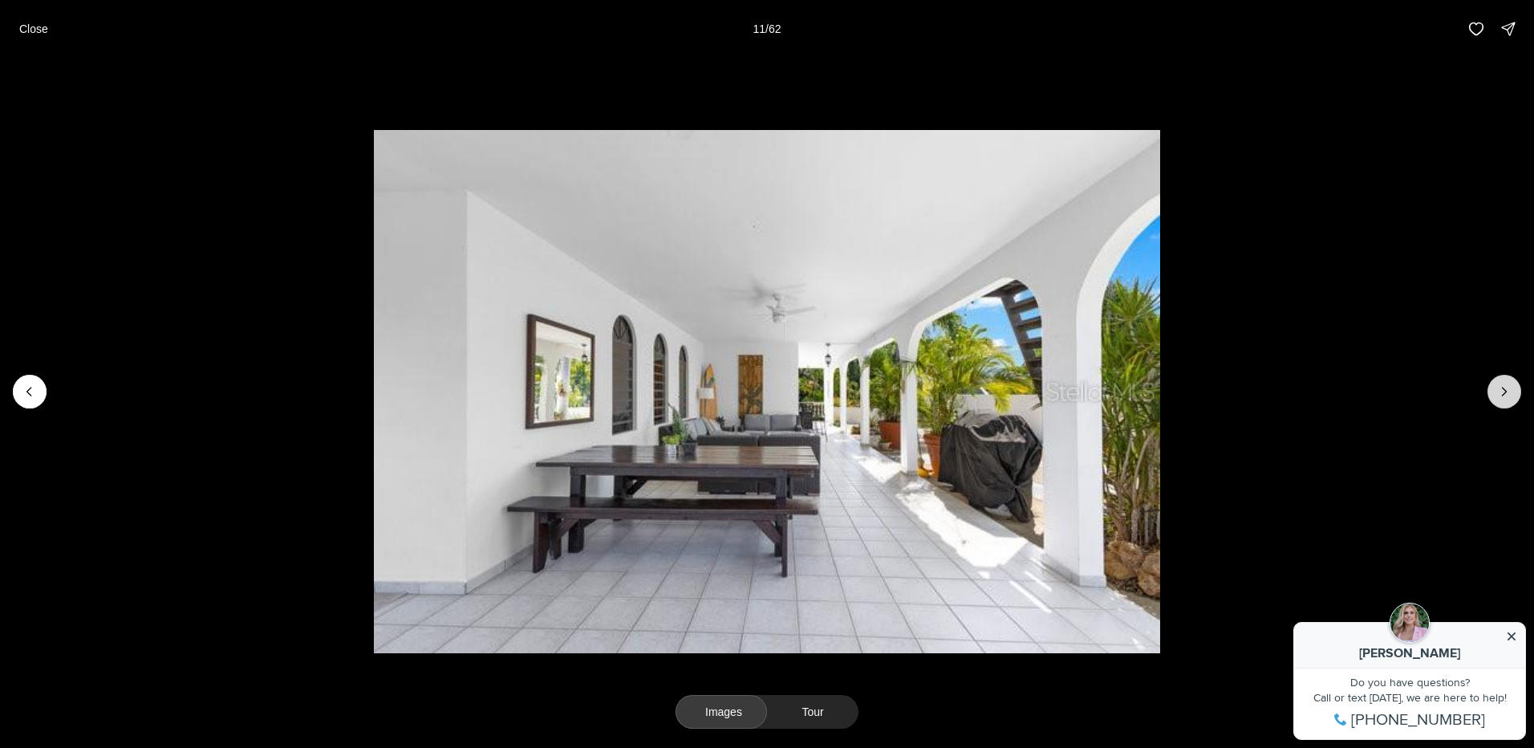
click at [1501, 389] on icon "Next slide" at bounding box center [1505, 392] width 16 height 16
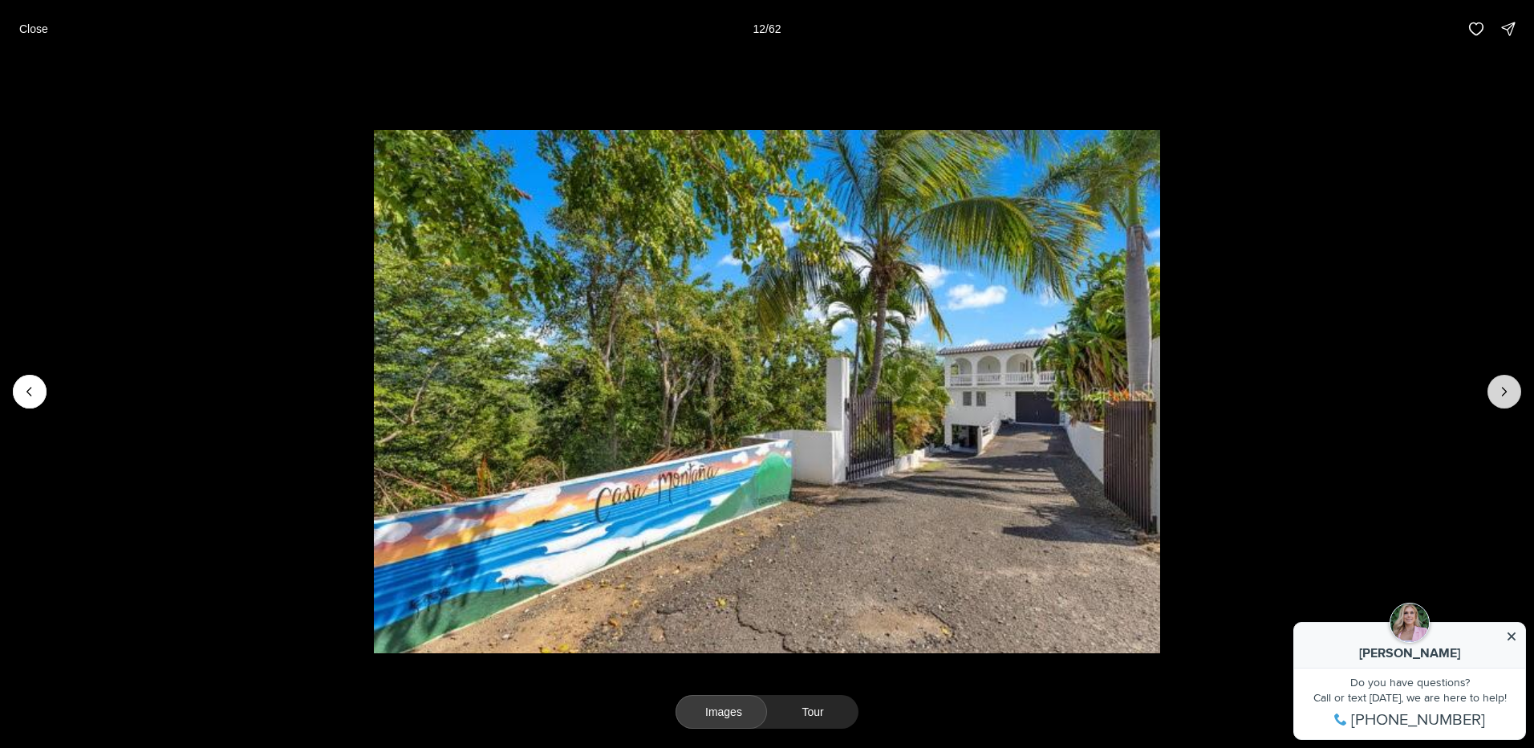
click at [1501, 389] on icon "Next slide" at bounding box center [1505, 392] width 16 height 16
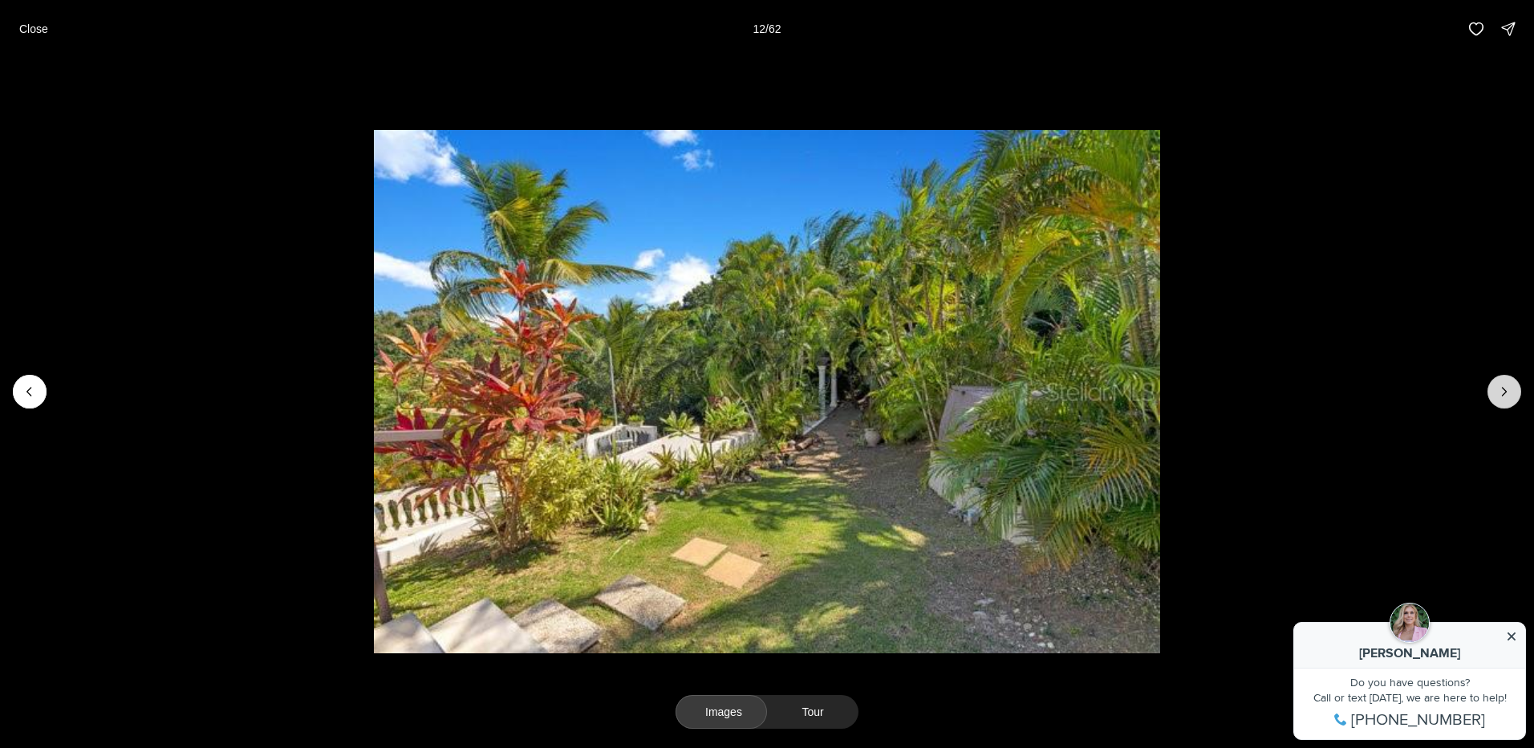
click at [1501, 389] on icon "Next slide" at bounding box center [1505, 392] width 16 height 16
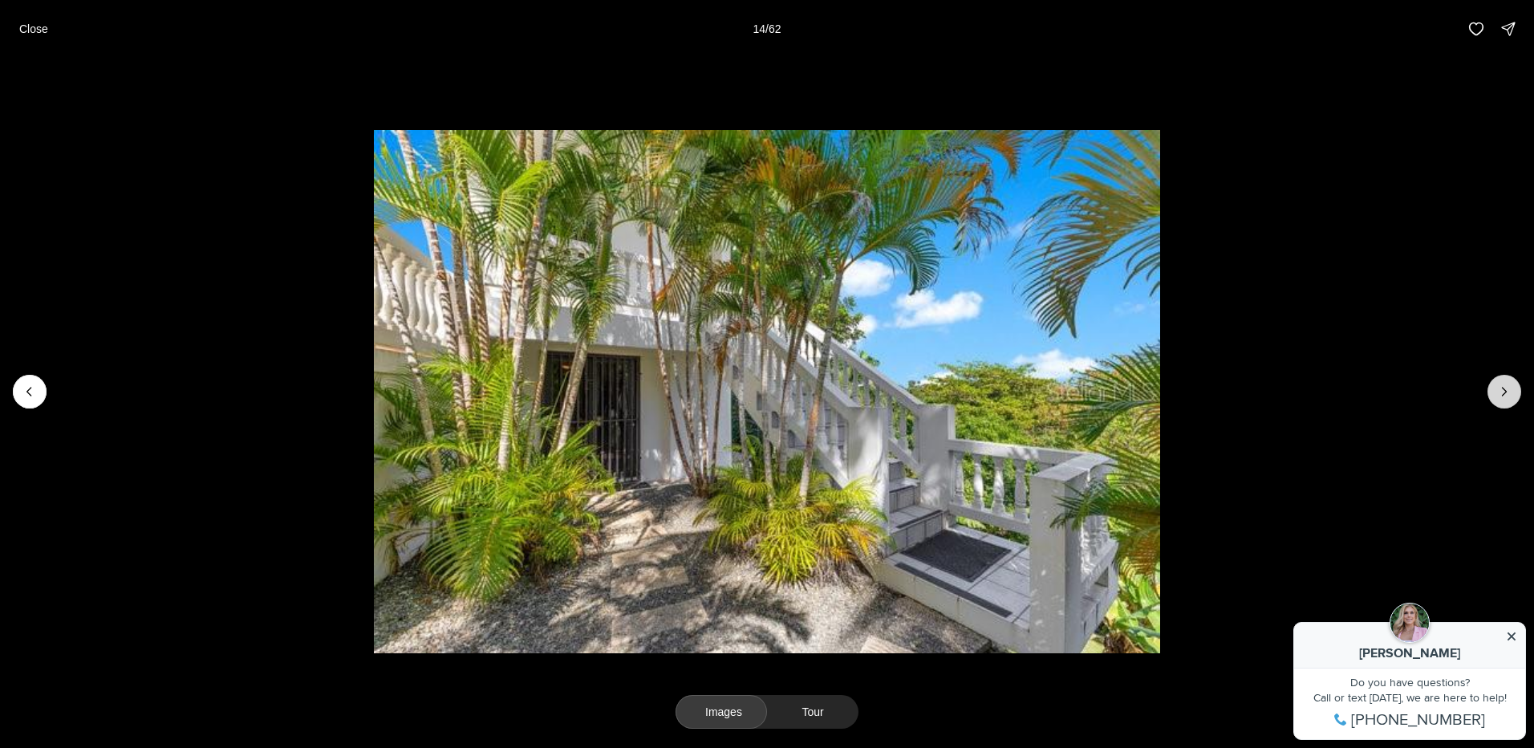
click at [1501, 389] on icon "Next slide" at bounding box center [1505, 392] width 16 height 16
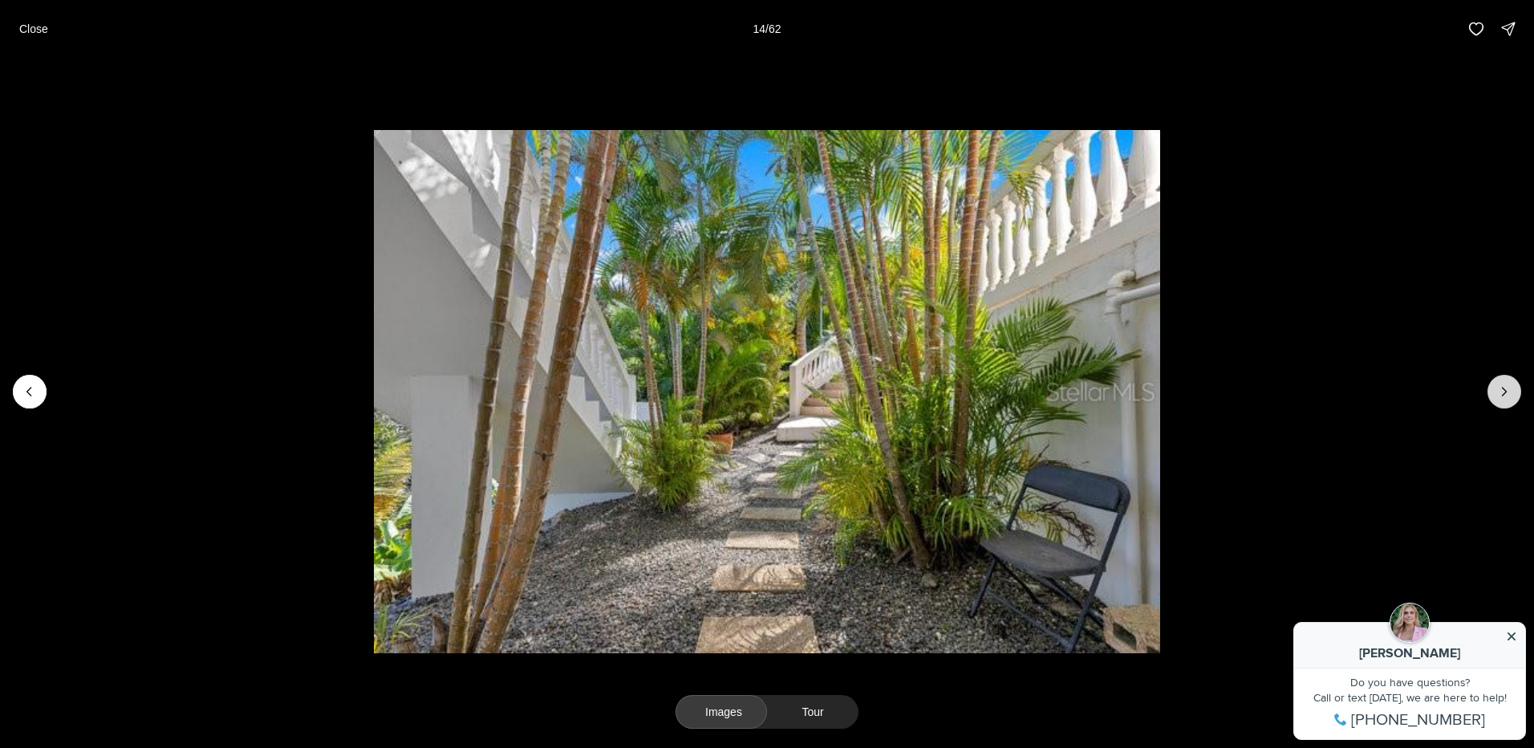
click at [1501, 389] on icon "Next slide" at bounding box center [1505, 392] width 16 height 16
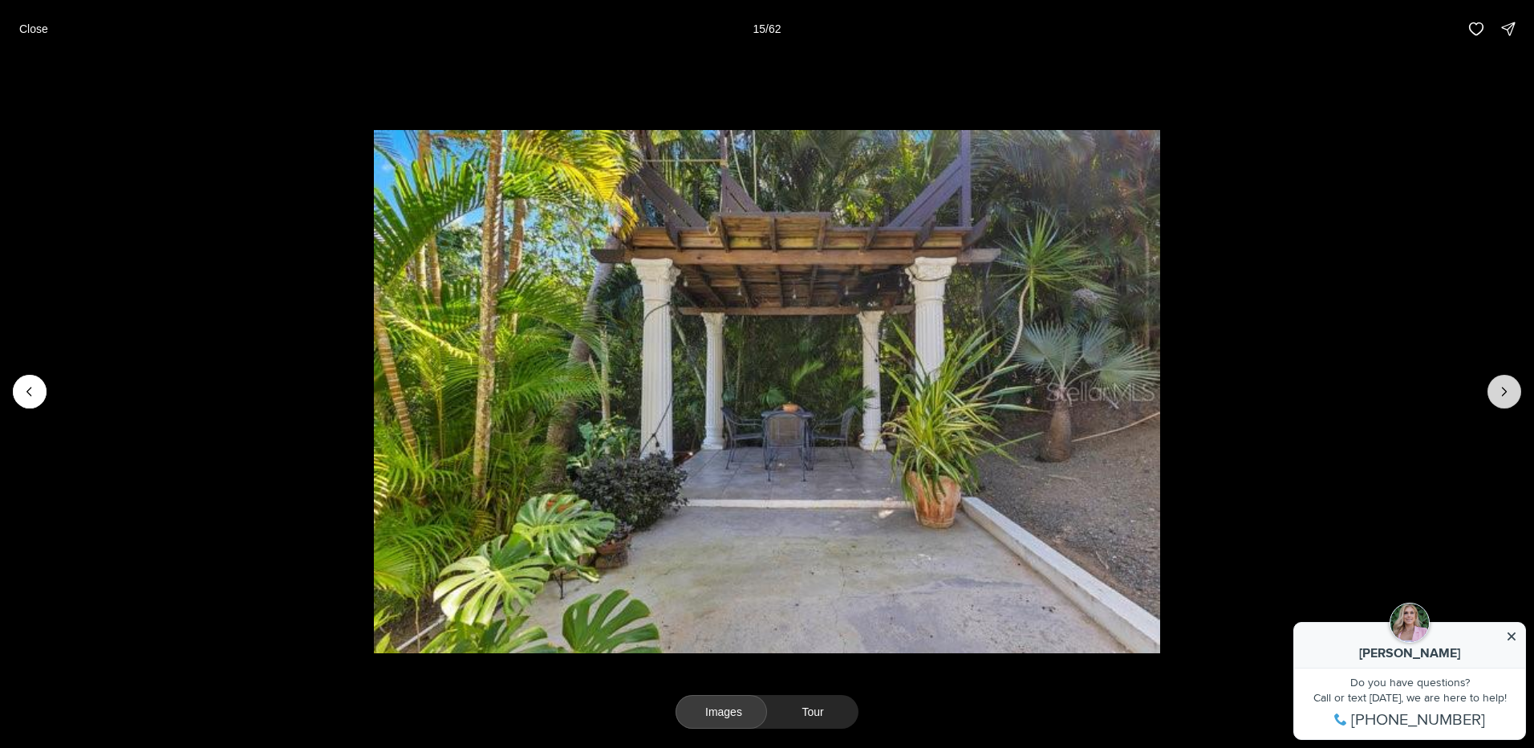
click at [1501, 389] on icon "Next slide" at bounding box center [1505, 392] width 16 height 16
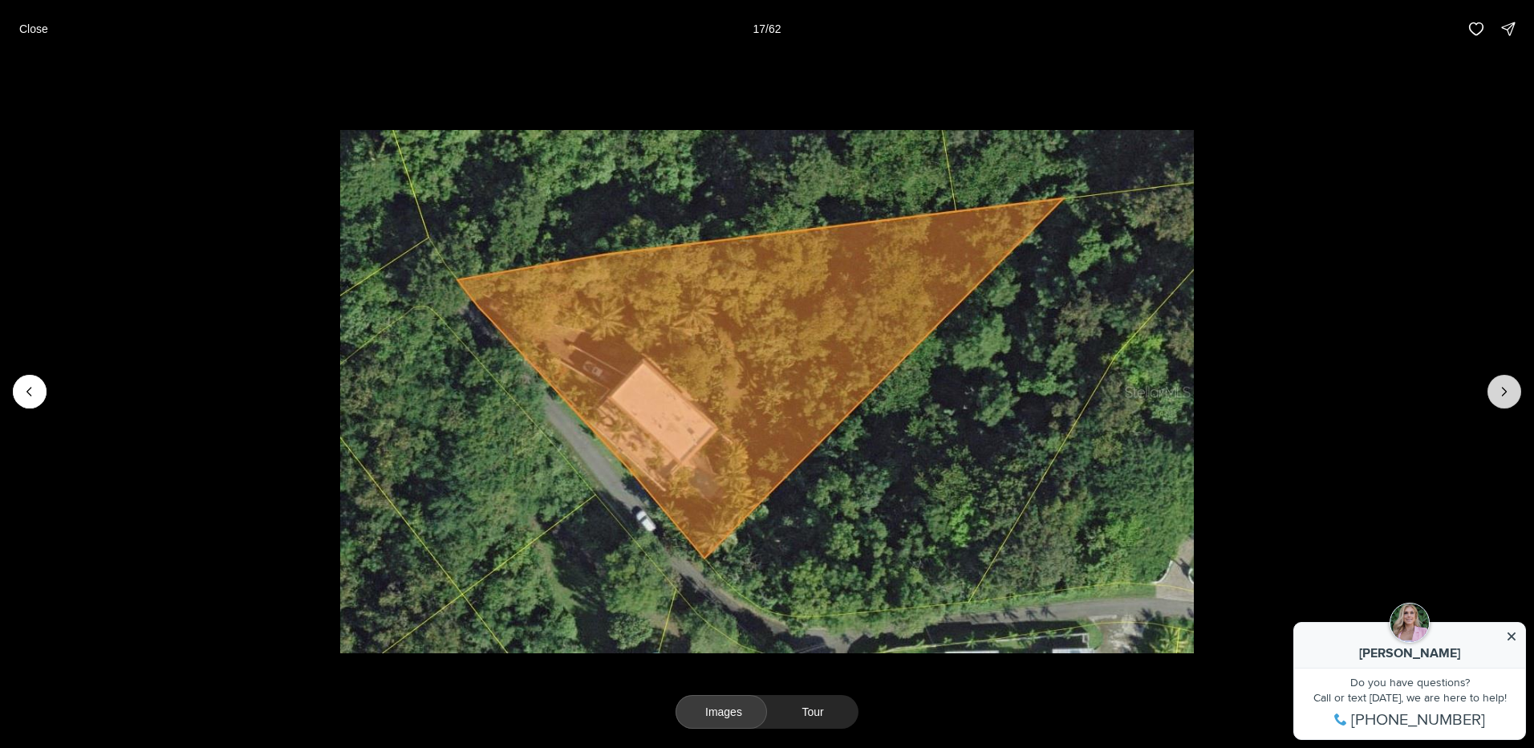
click at [1501, 389] on icon "Next slide" at bounding box center [1505, 392] width 16 height 16
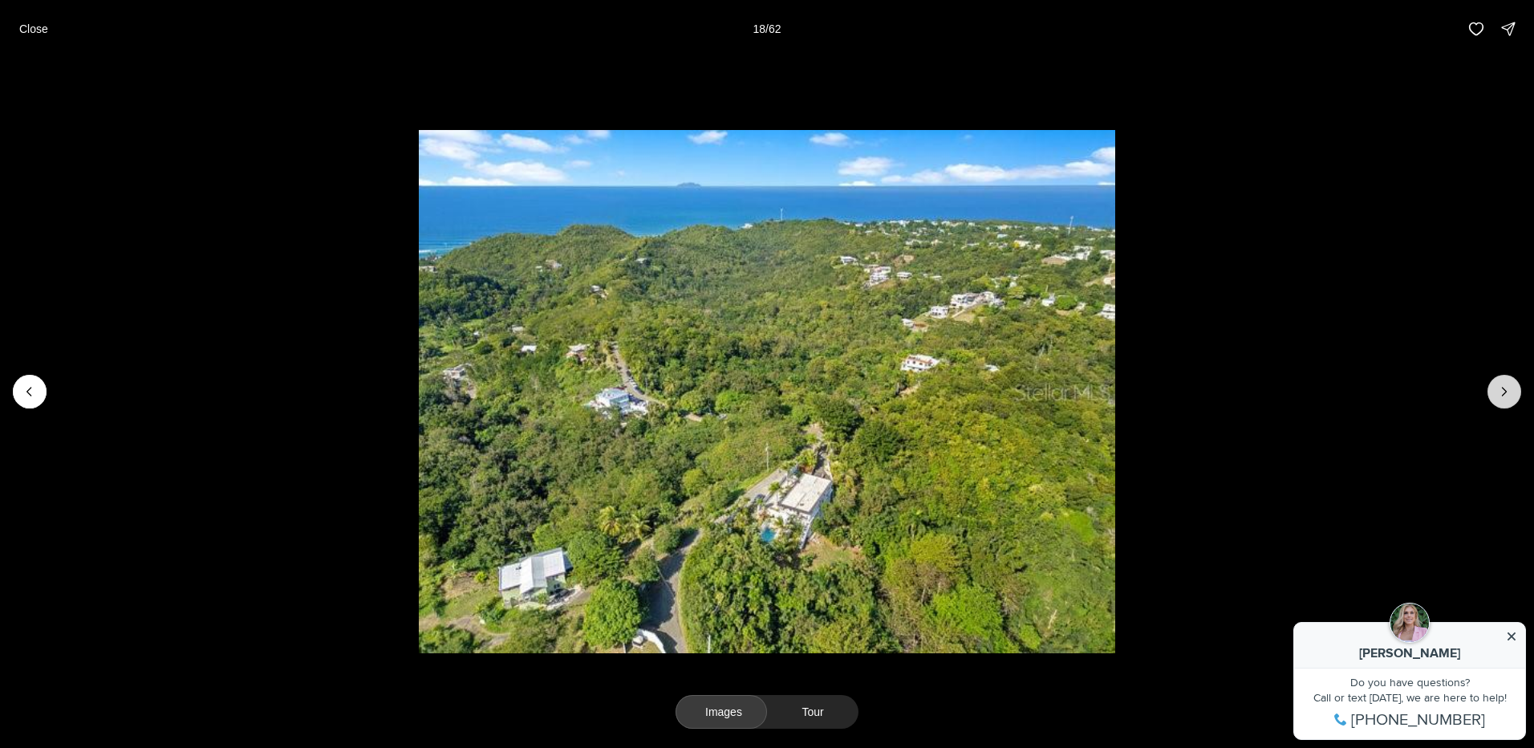
click at [1501, 389] on icon "Next slide" at bounding box center [1505, 392] width 16 height 16
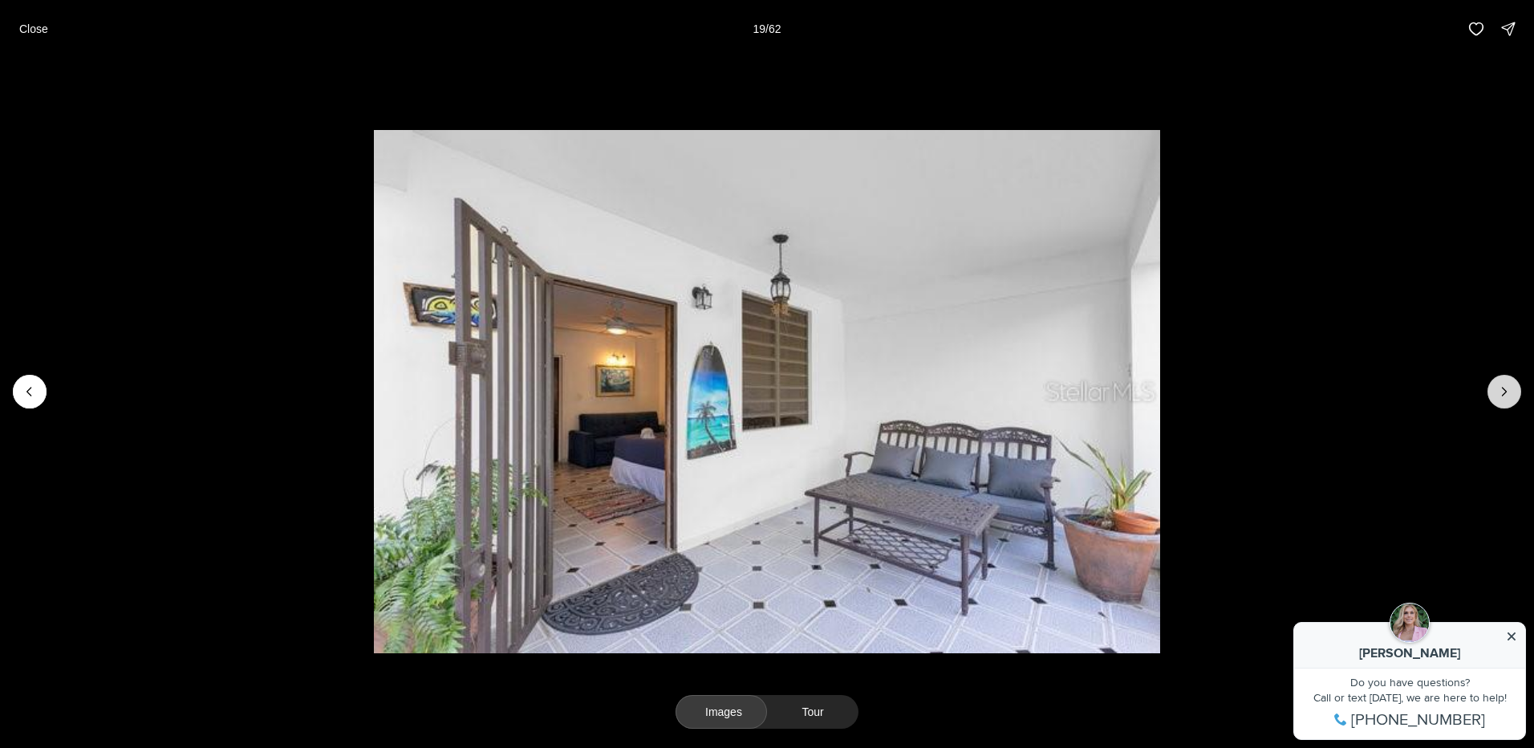
click at [1501, 389] on icon "Next slide" at bounding box center [1505, 392] width 16 height 16
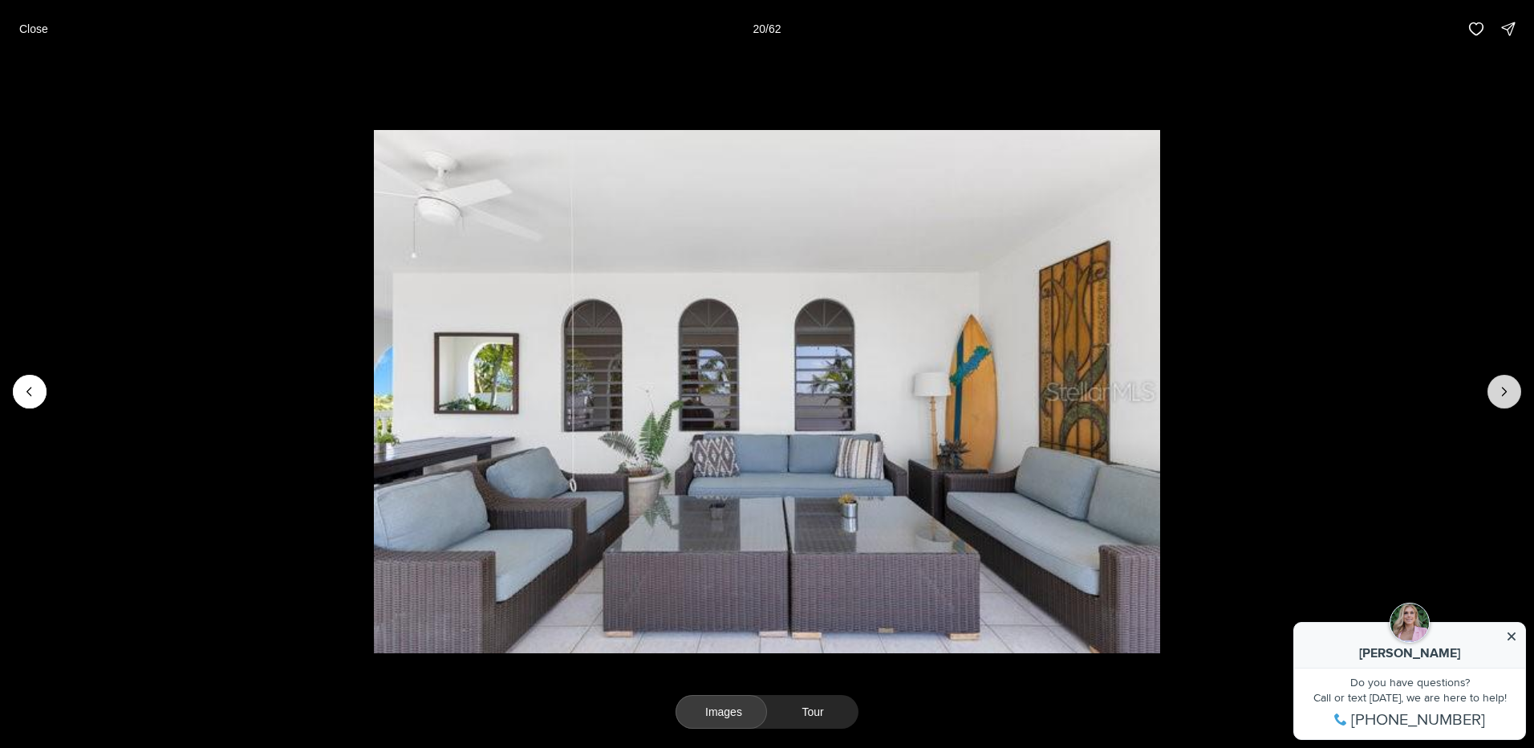
click at [1501, 389] on icon "Next slide" at bounding box center [1505, 392] width 16 height 16
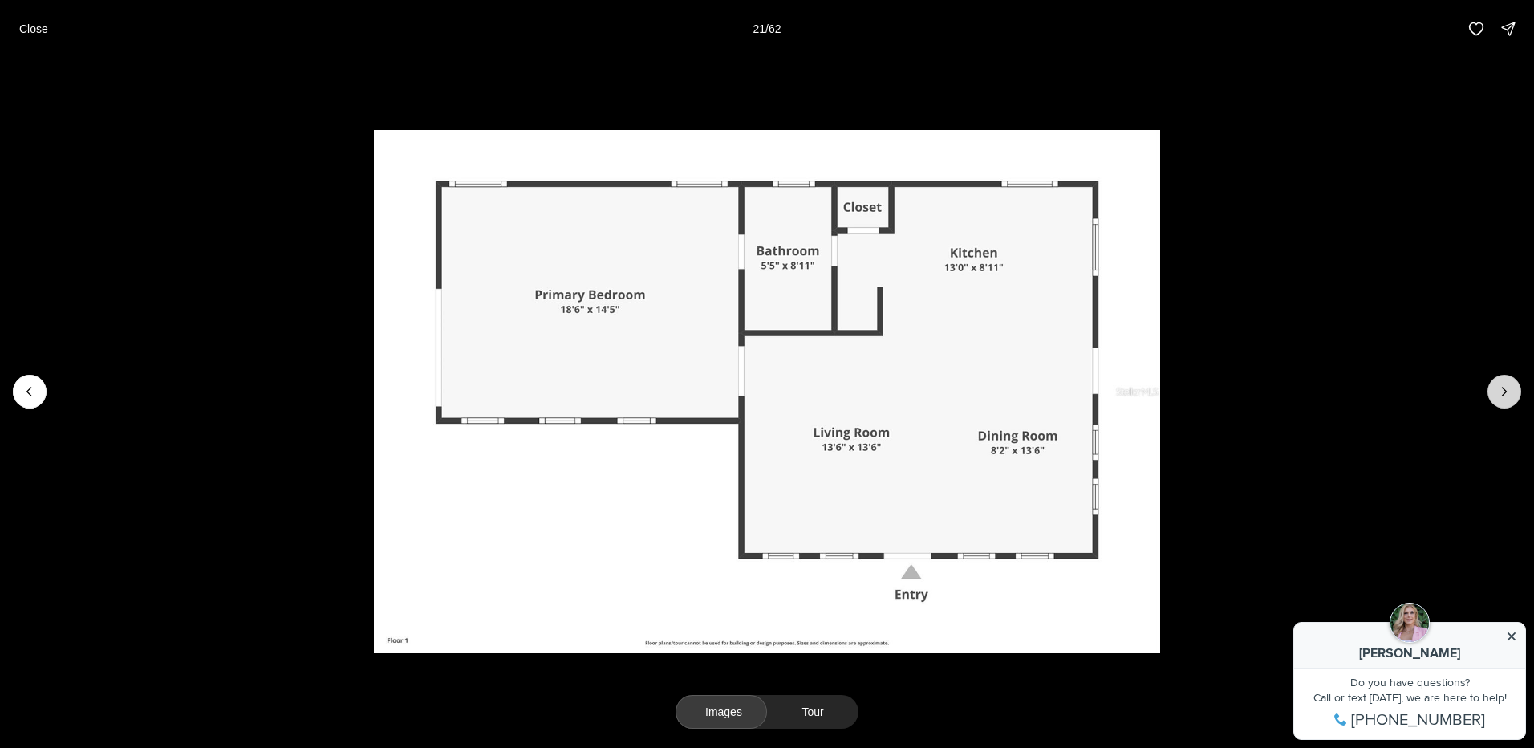
click at [1501, 389] on icon "Next slide" at bounding box center [1505, 392] width 16 height 16
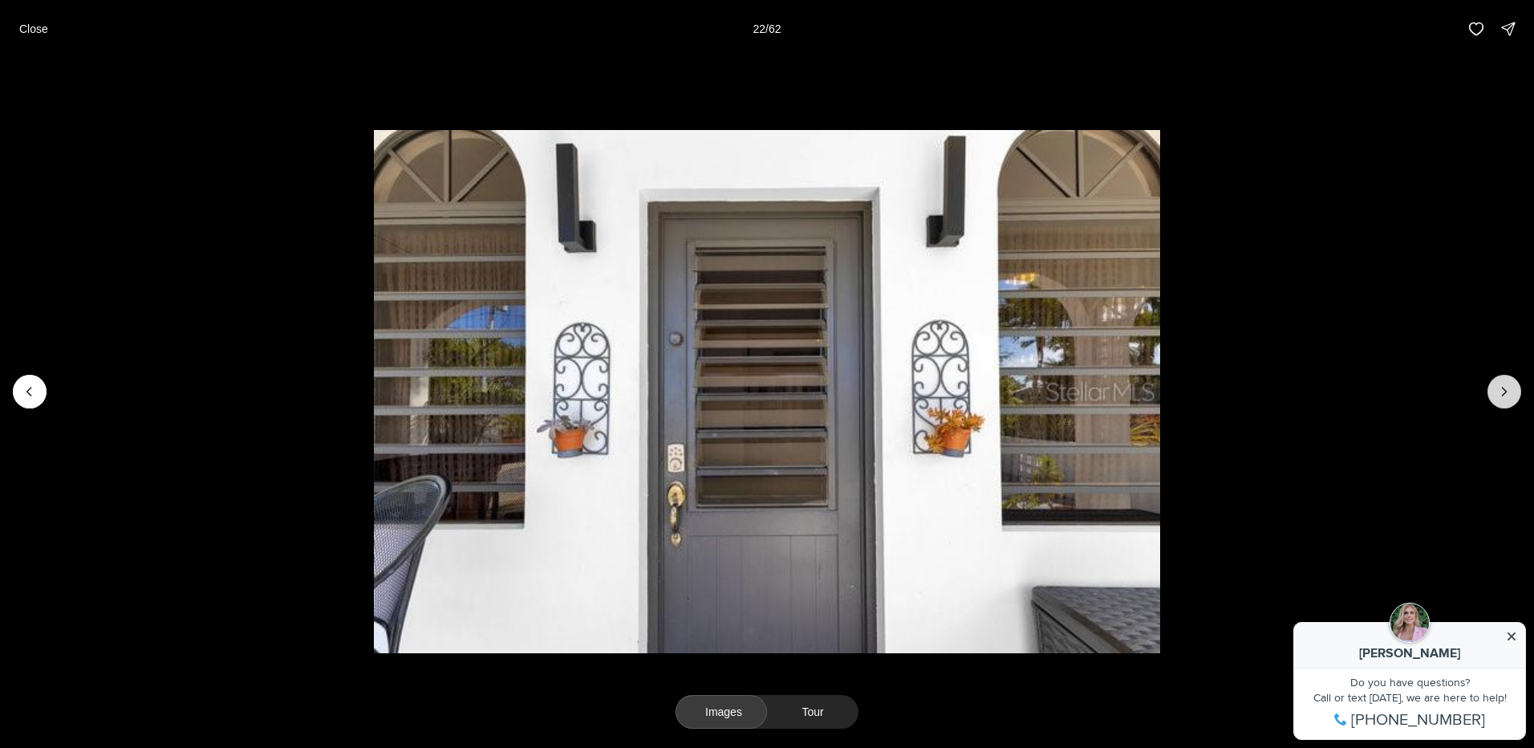
click at [1501, 389] on icon "Next slide" at bounding box center [1505, 392] width 16 height 16
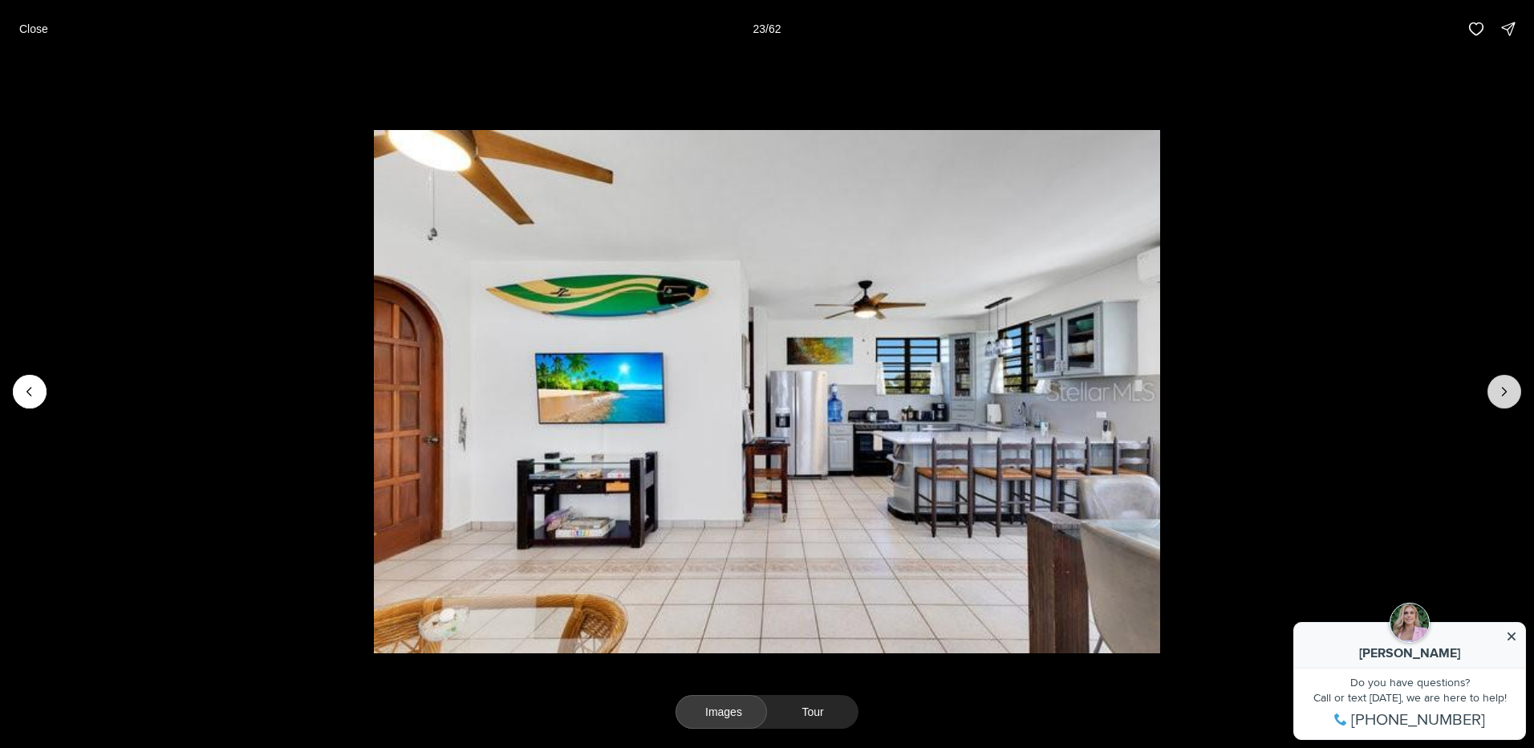
click at [1501, 389] on icon "Next slide" at bounding box center [1505, 392] width 16 height 16
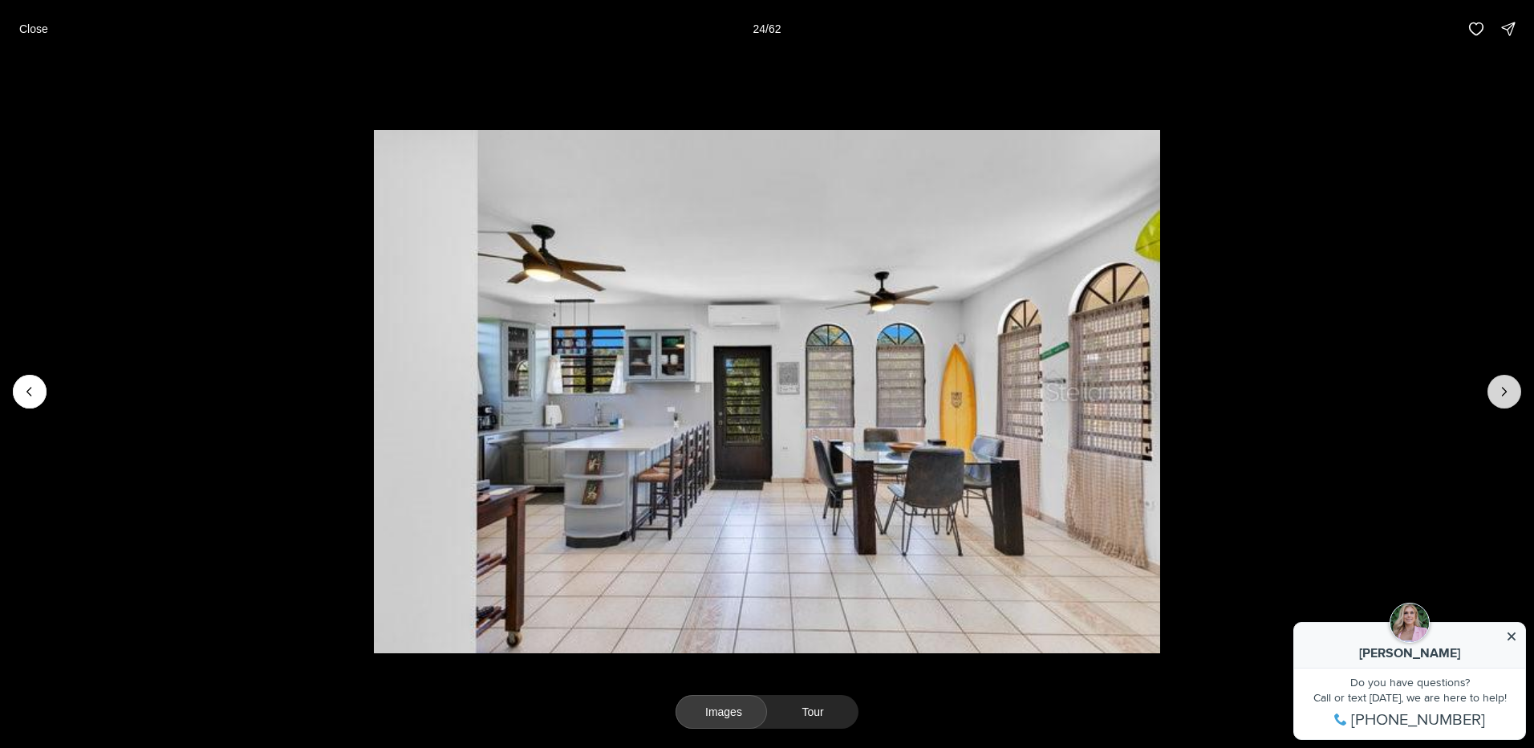
click at [1501, 389] on icon "Next slide" at bounding box center [1505, 392] width 16 height 16
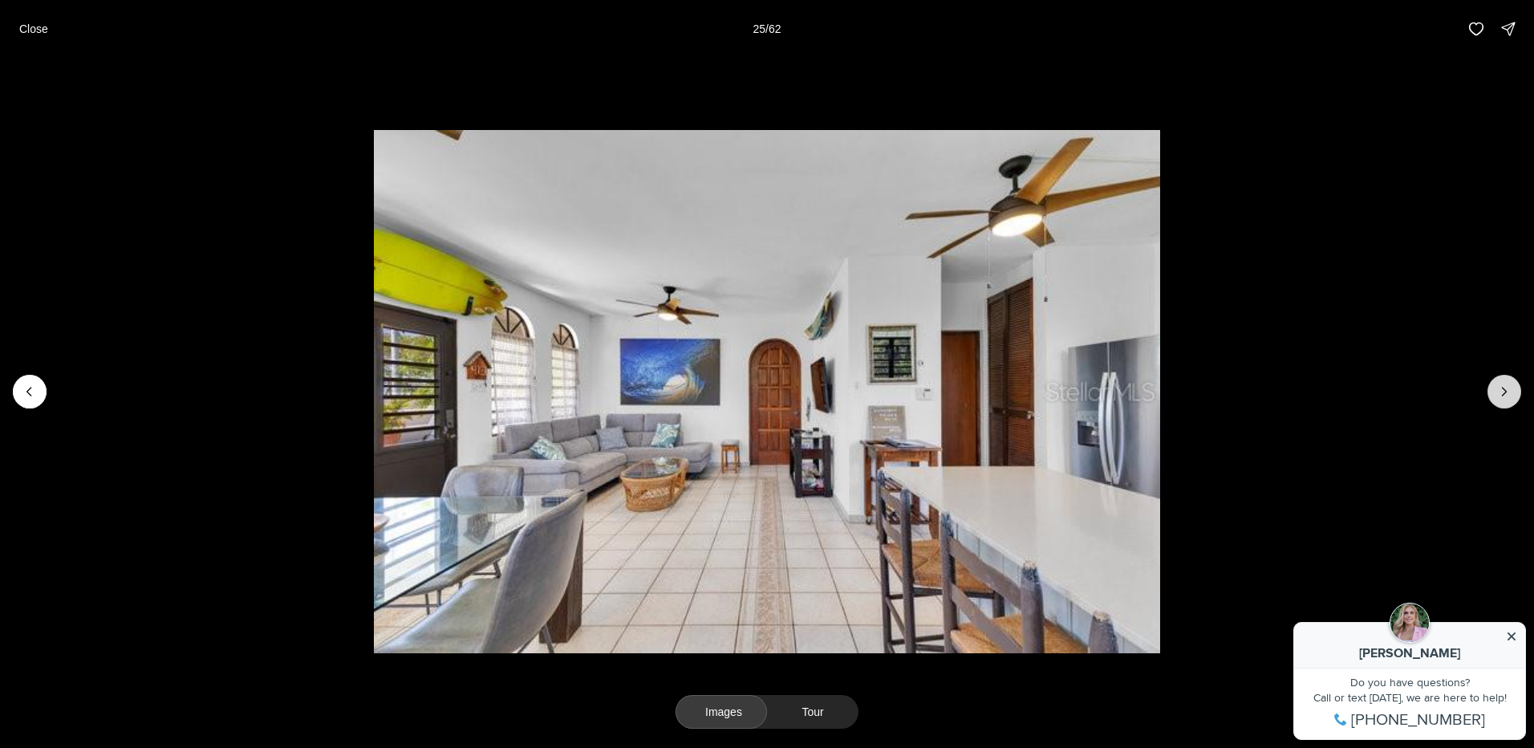
click at [1501, 389] on icon "Next slide" at bounding box center [1505, 392] width 16 height 16
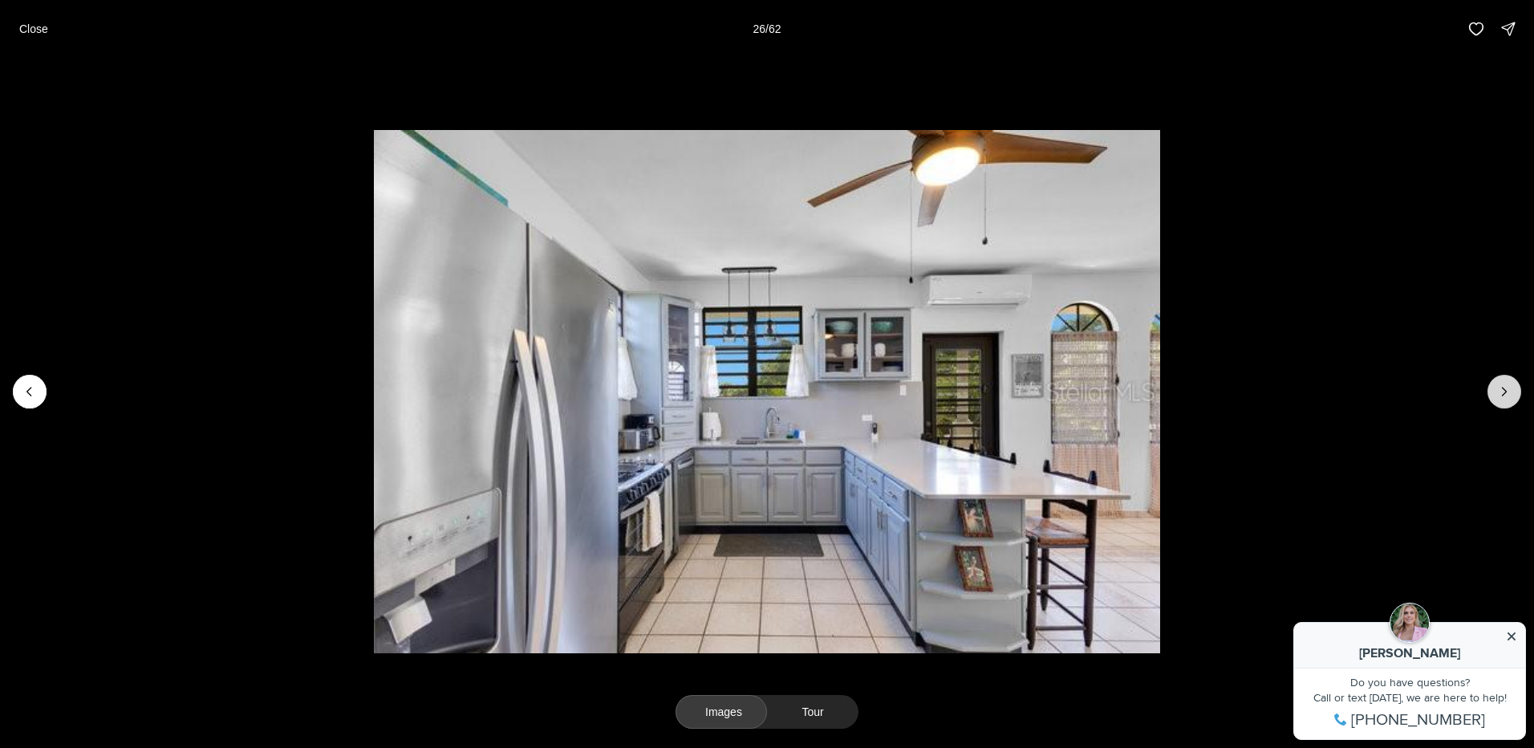
click at [1501, 389] on icon "Next slide" at bounding box center [1505, 392] width 16 height 16
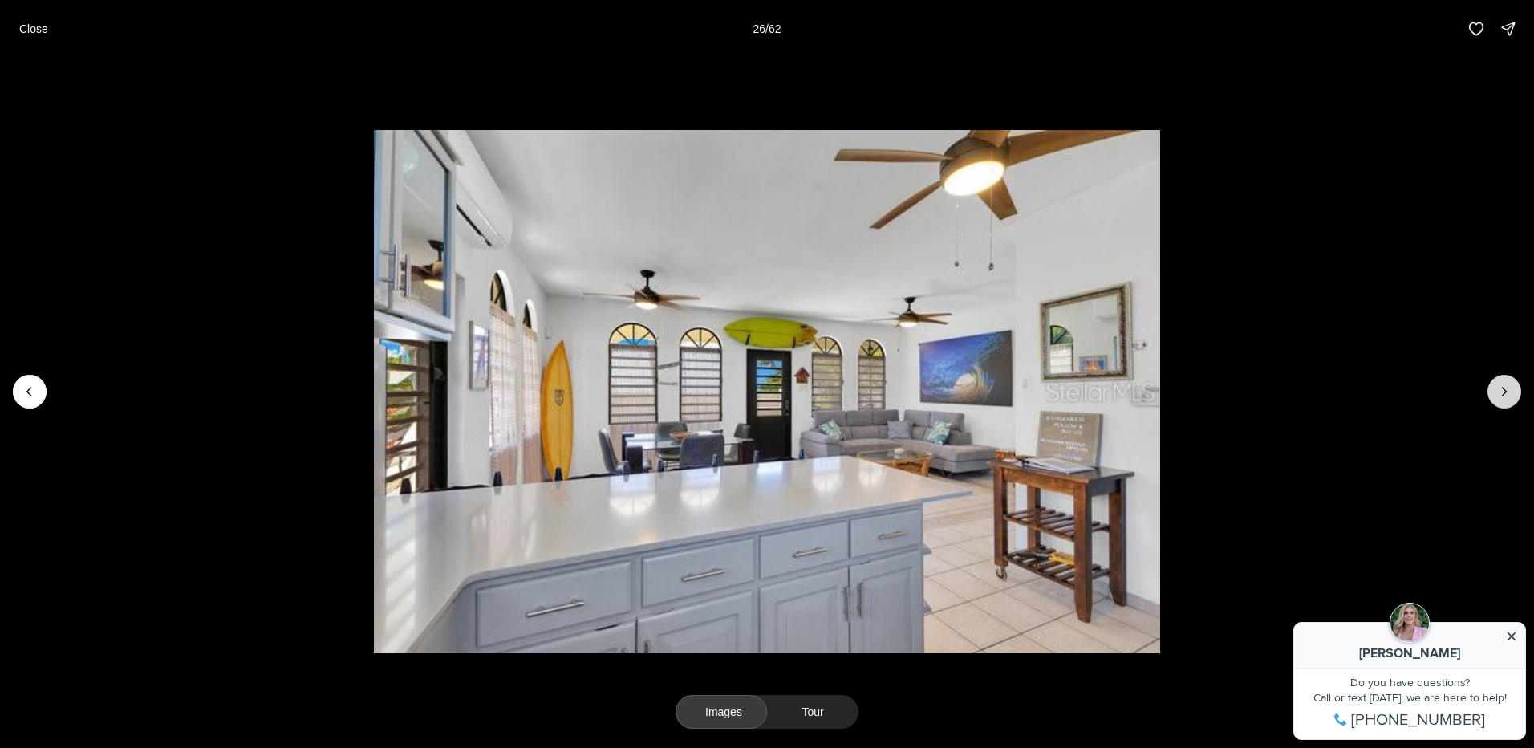
click at [1501, 389] on icon "Next slide" at bounding box center [1505, 392] width 16 height 16
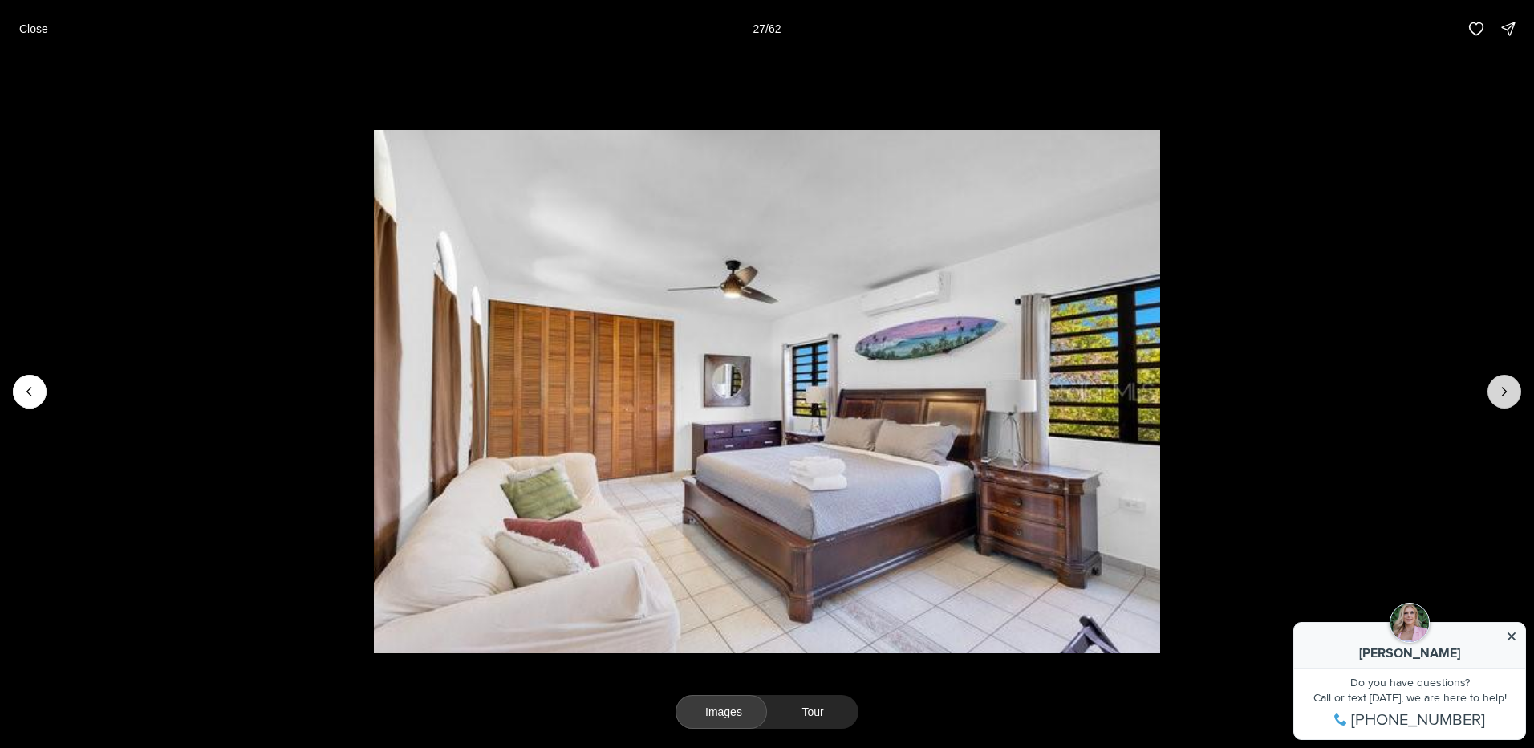
click at [1501, 389] on icon "Next slide" at bounding box center [1505, 392] width 16 height 16
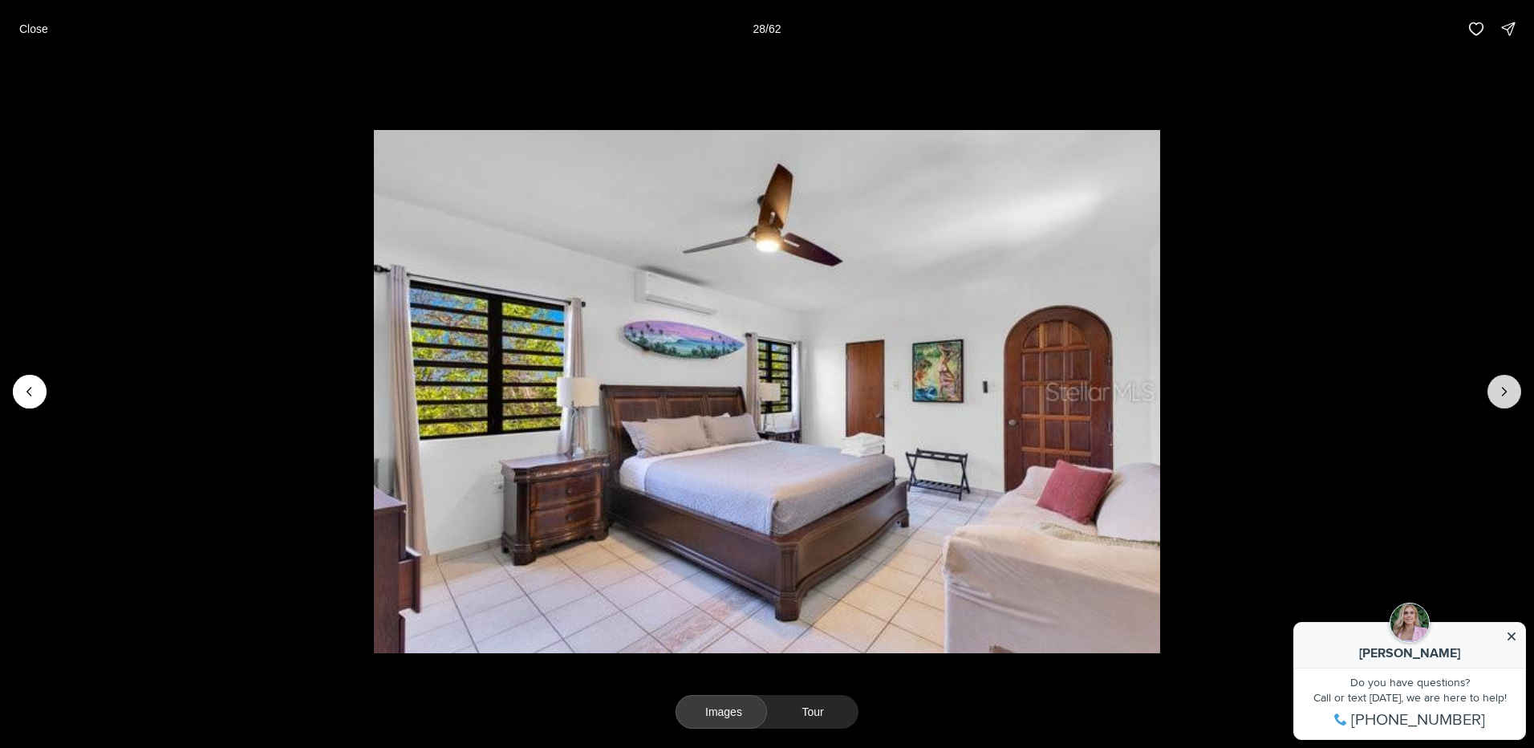
click at [1501, 389] on icon "Next slide" at bounding box center [1505, 392] width 16 height 16
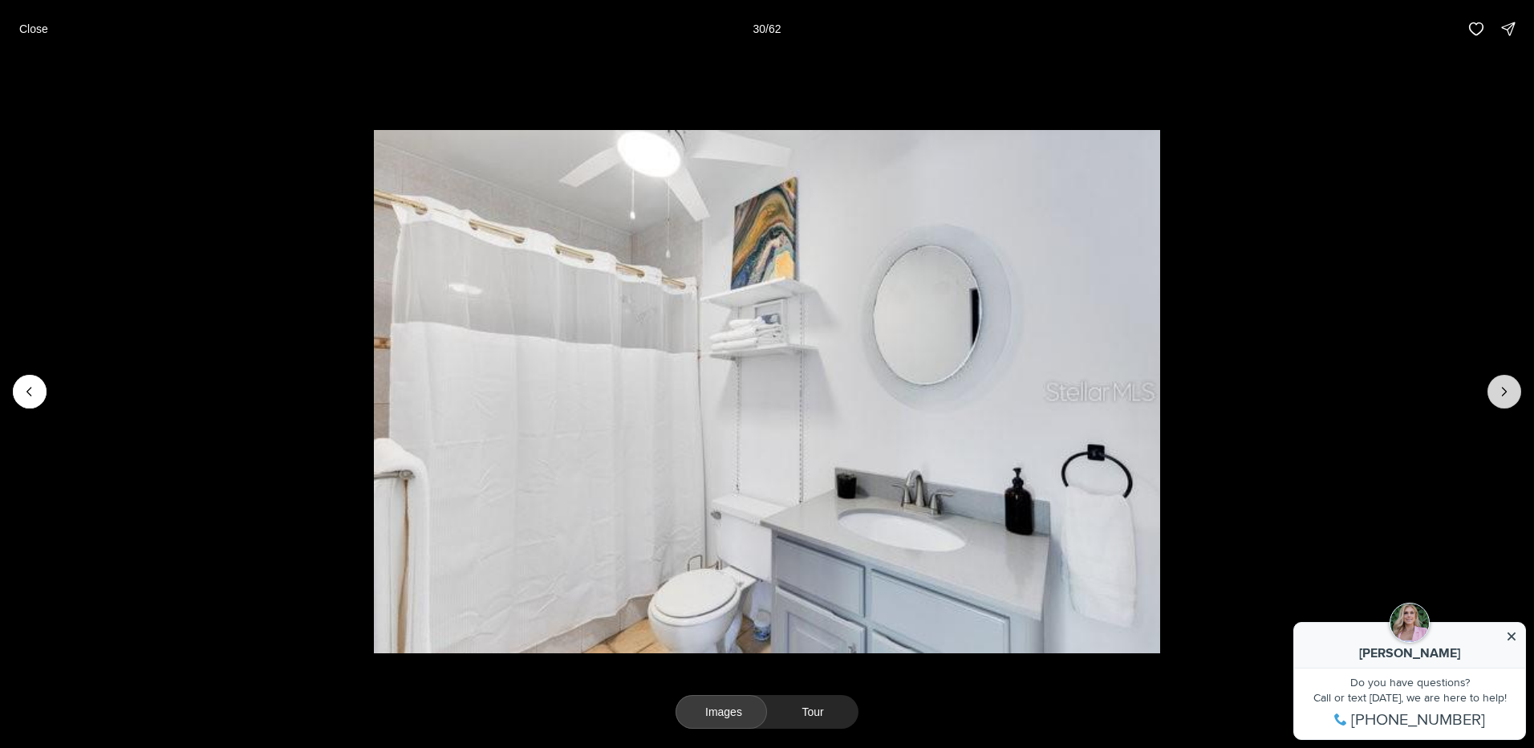
click at [1501, 389] on icon "Next slide" at bounding box center [1505, 392] width 16 height 16
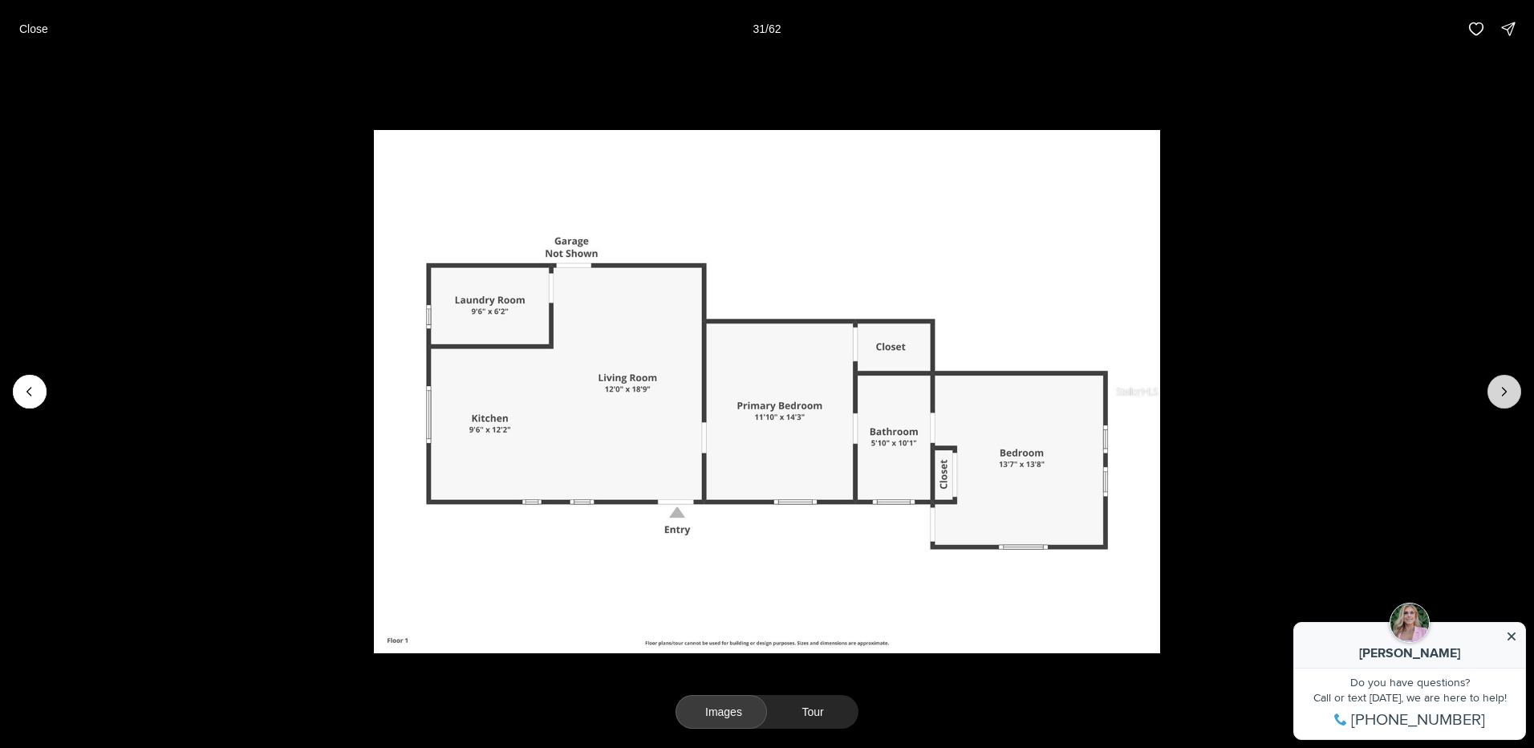
click at [1501, 389] on icon "Next slide" at bounding box center [1505, 392] width 16 height 16
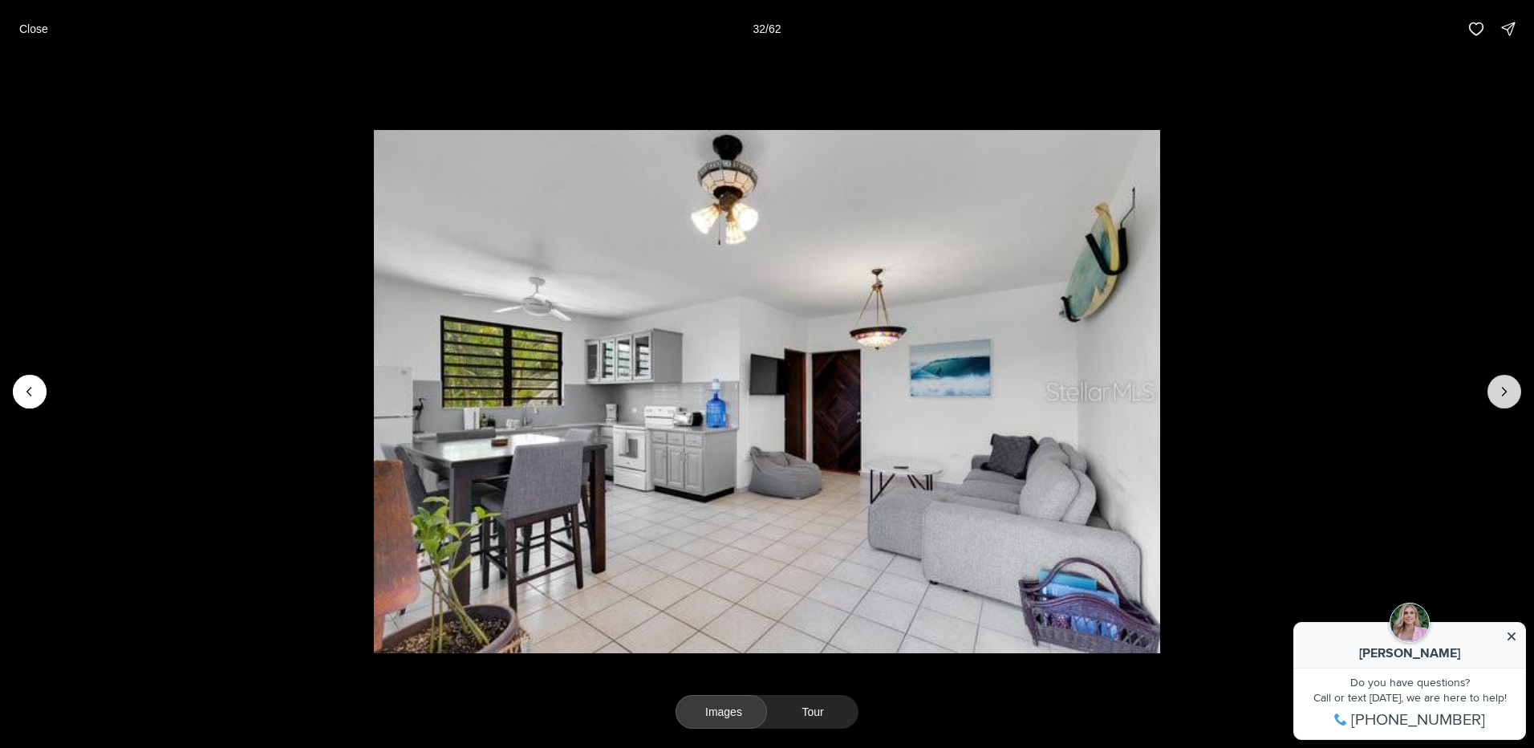
click at [1501, 389] on icon "Next slide" at bounding box center [1505, 392] width 16 height 16
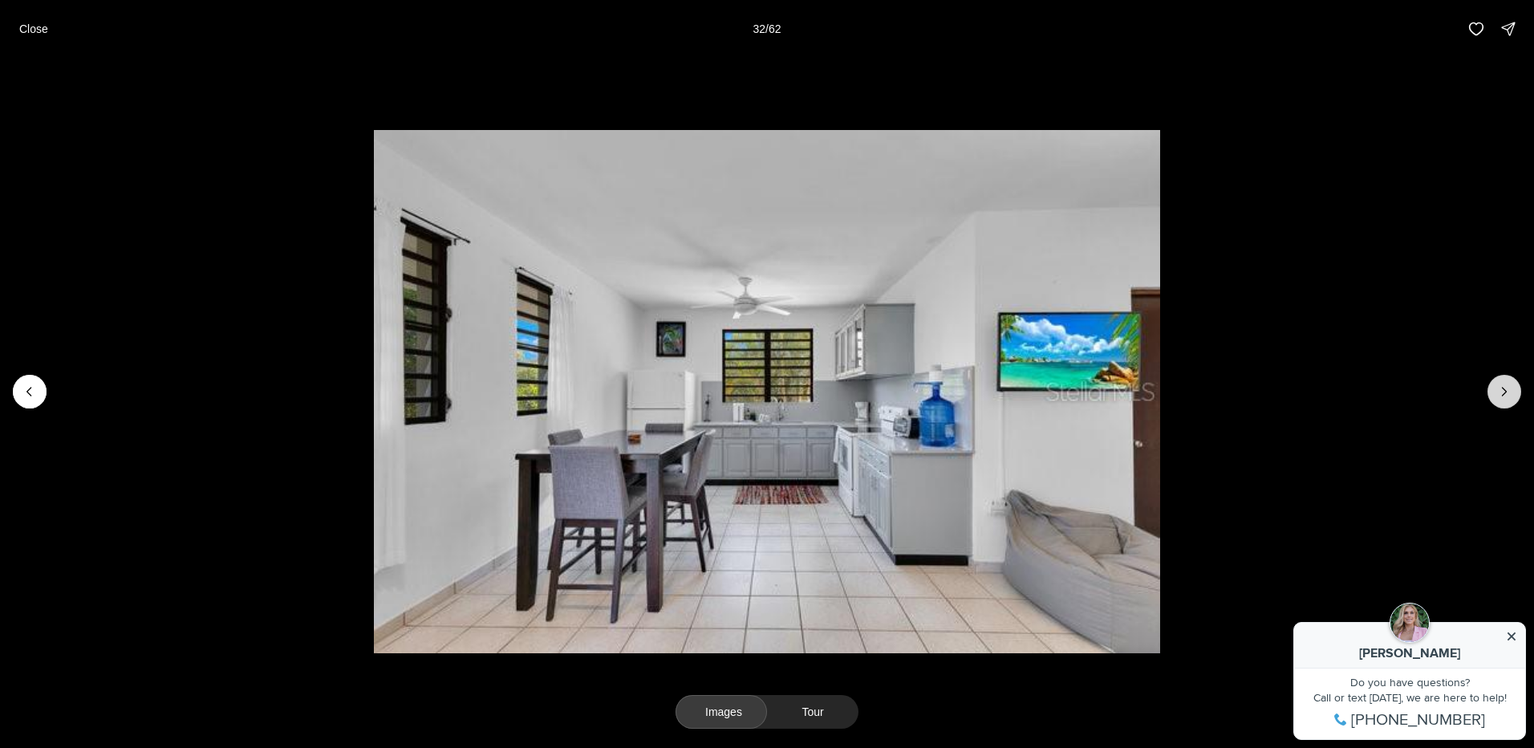
click at [1501, 389] on icon "Next slide" at bounding box center [1505, 392] width 16 height 16
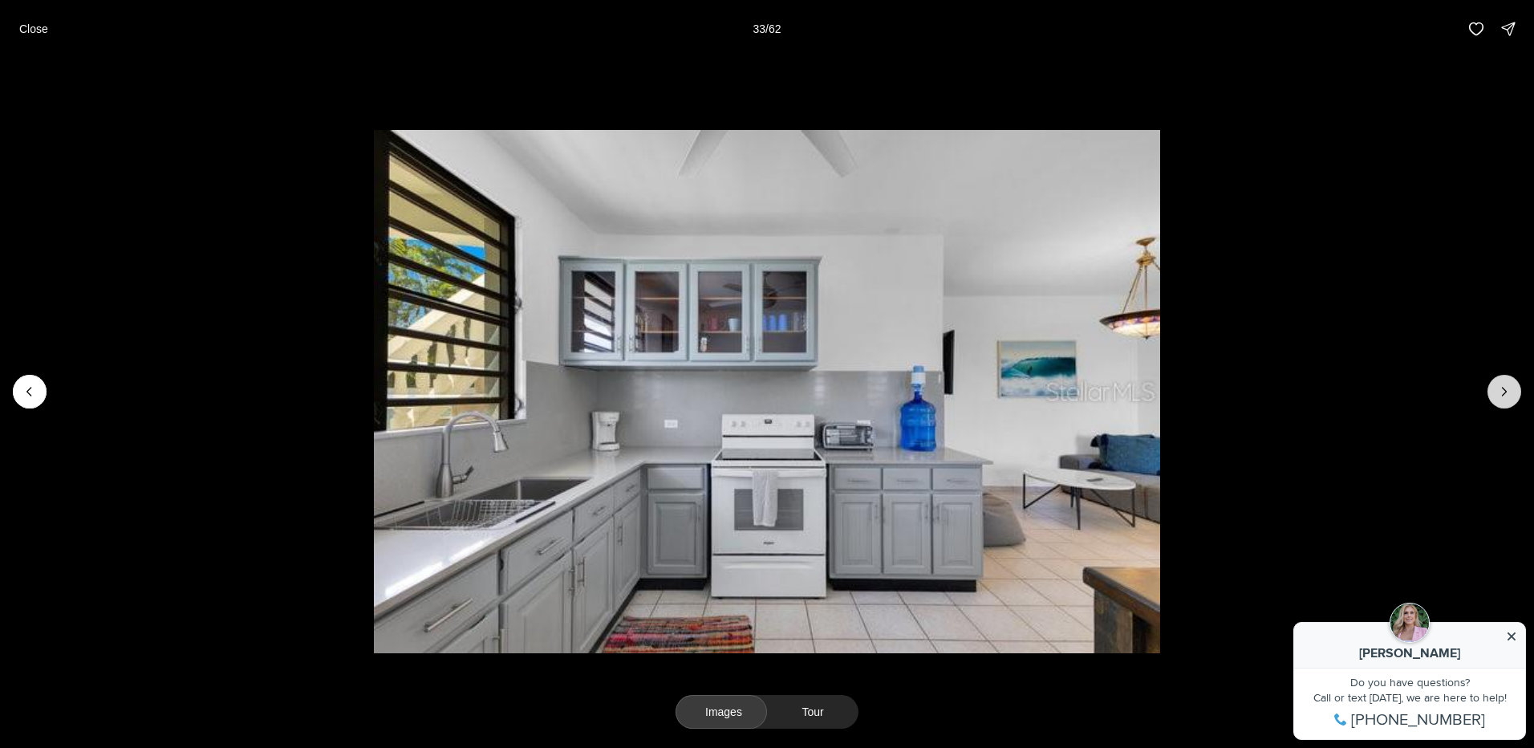
click at [1501, 389] on icon "Next slide" at bounding box center [1505, 392] width 16 height 16
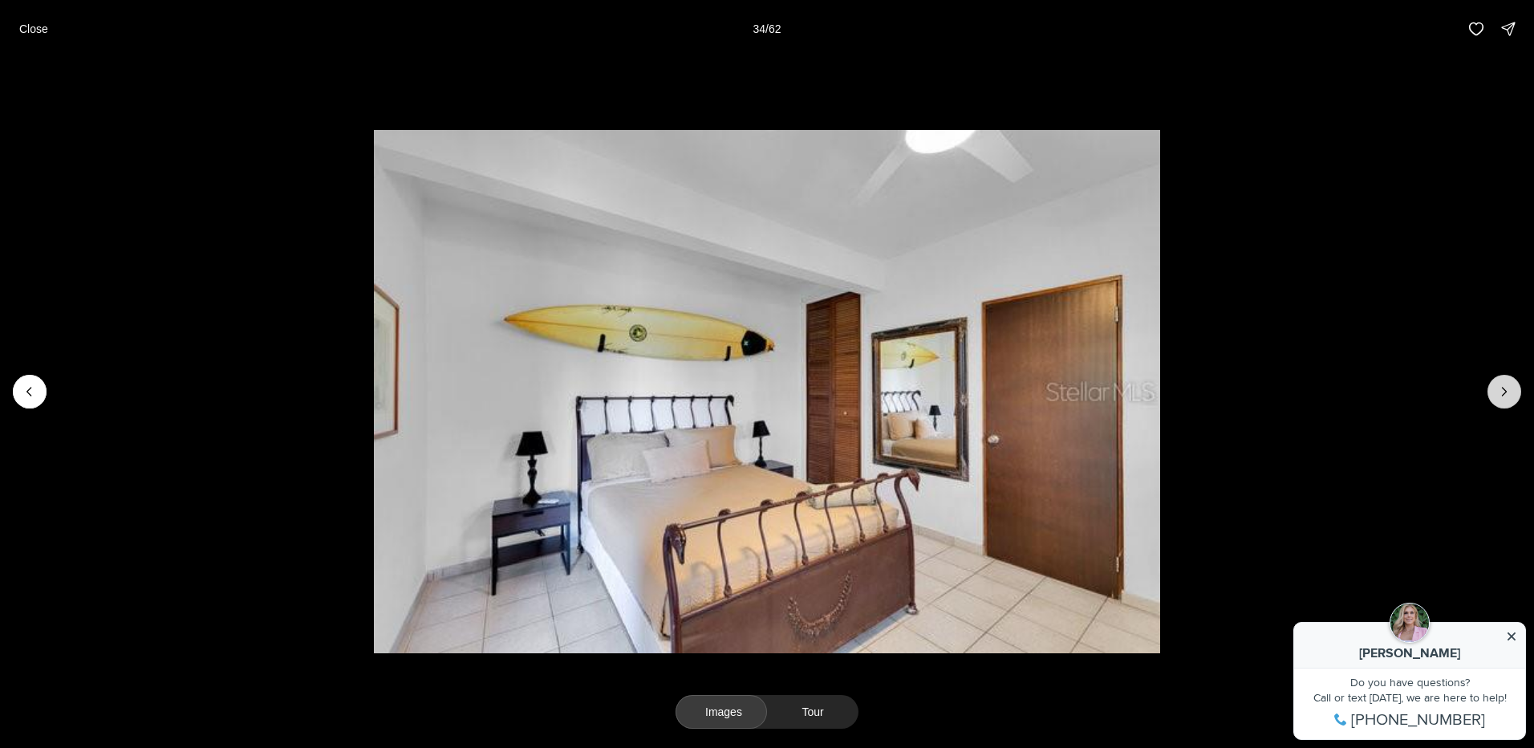
click at [1501, 389] on icon "Next slide" at bounding box center [1505, 392] width 16 height 16
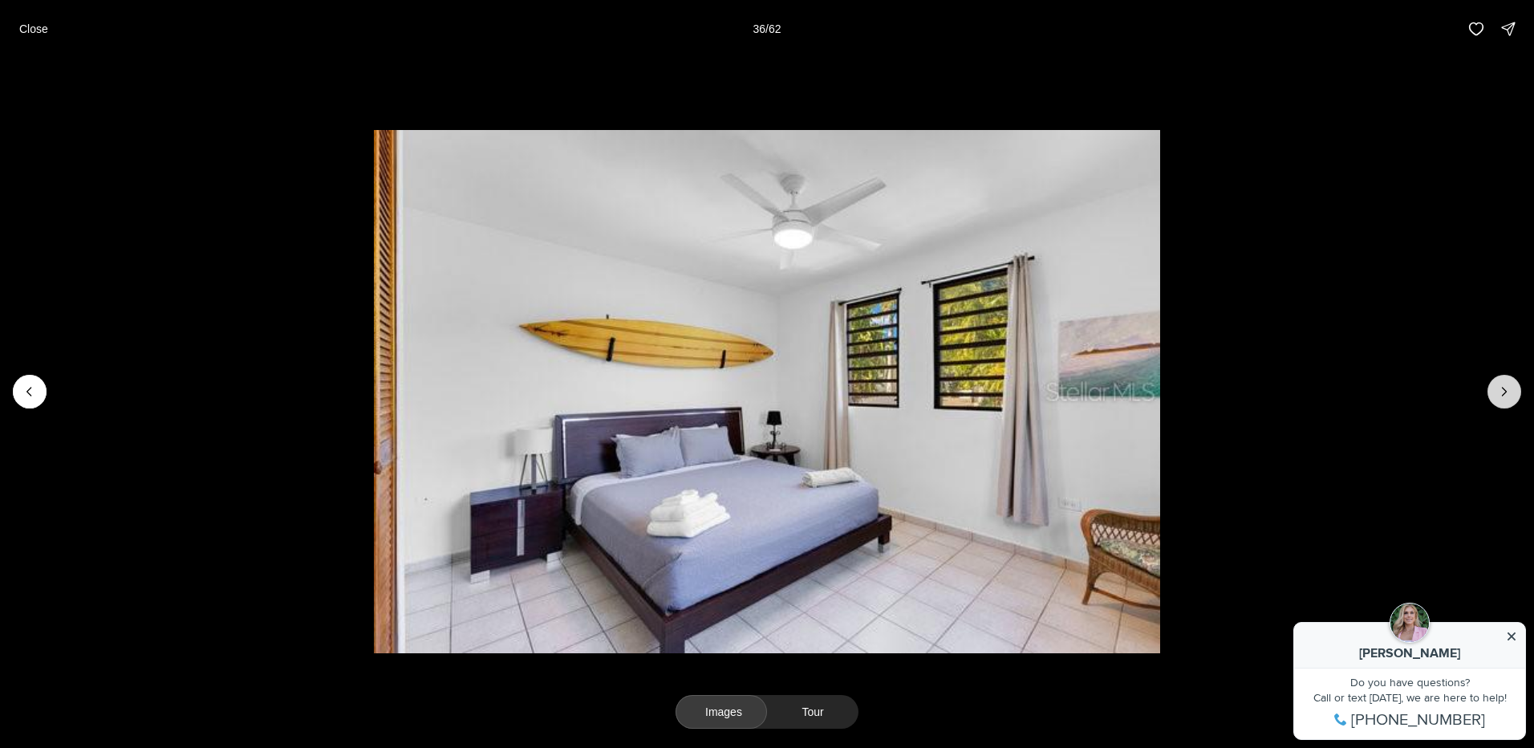
click at [1501, 389] on icon "Next slide" at bounding box center [1505, 392] width 16 height 16
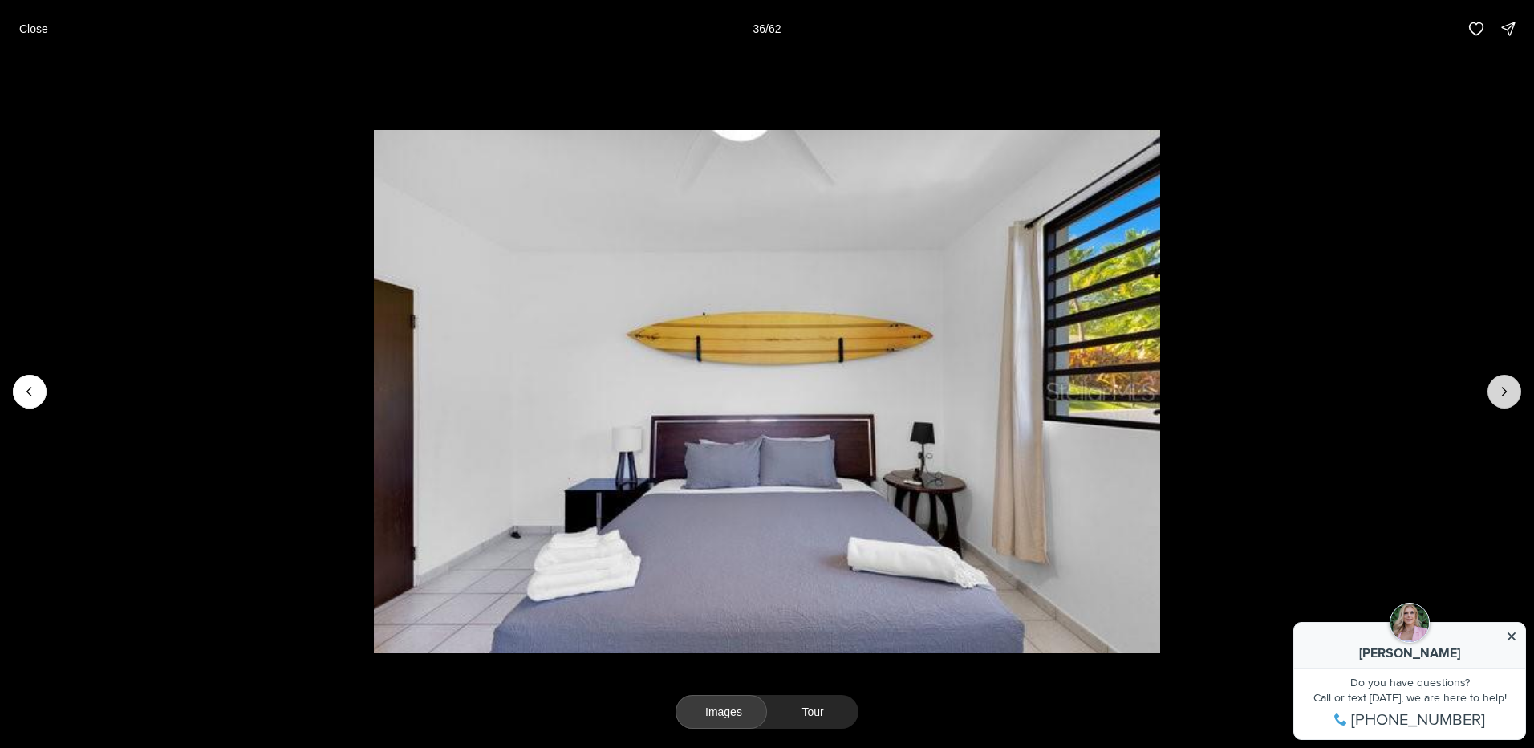
click at [1501, 389] on icon "Next slide" at bounding box center [1505, 392] width 16 height 16
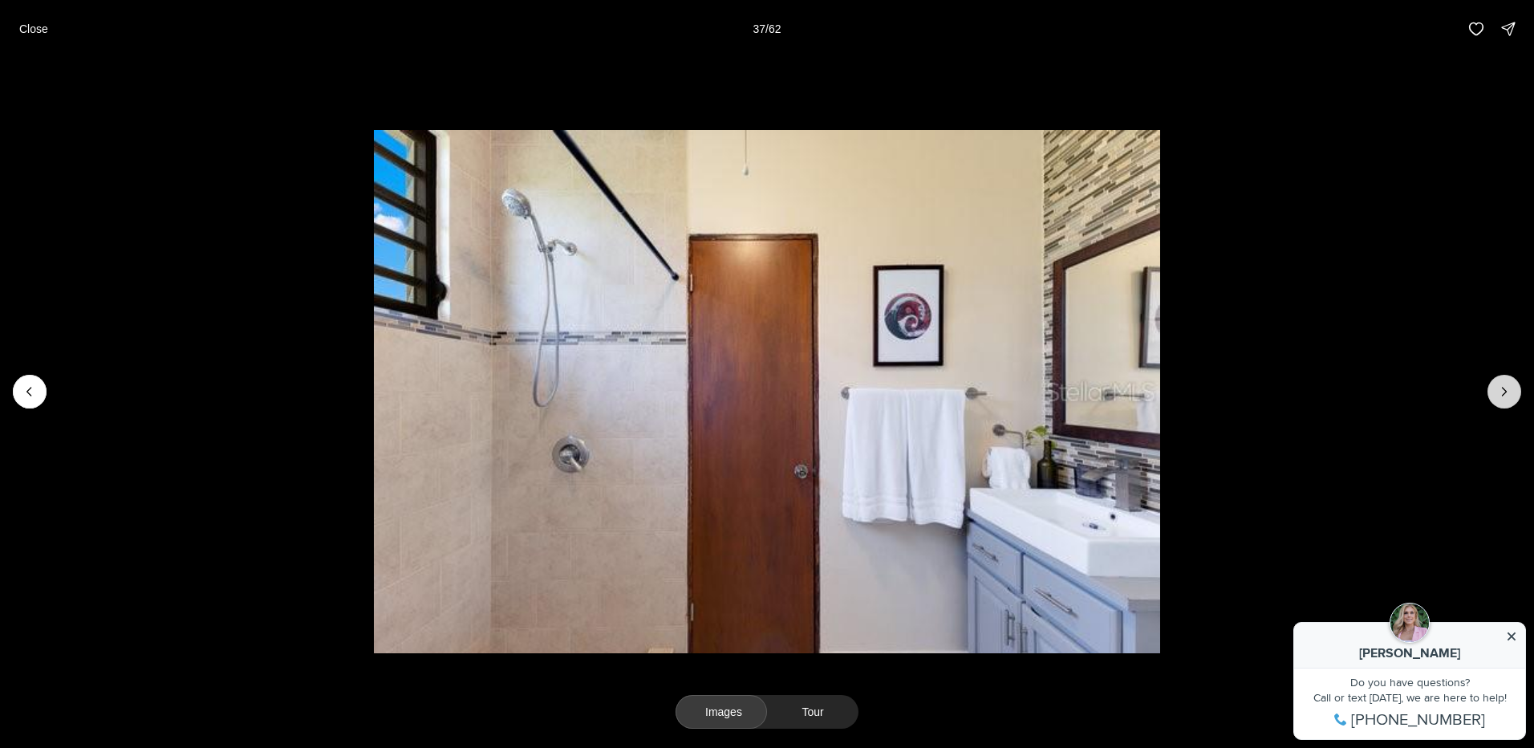
click at [1501, 389] on icon "Next slide" at bounding box center [1505, 392] width 16 height 16
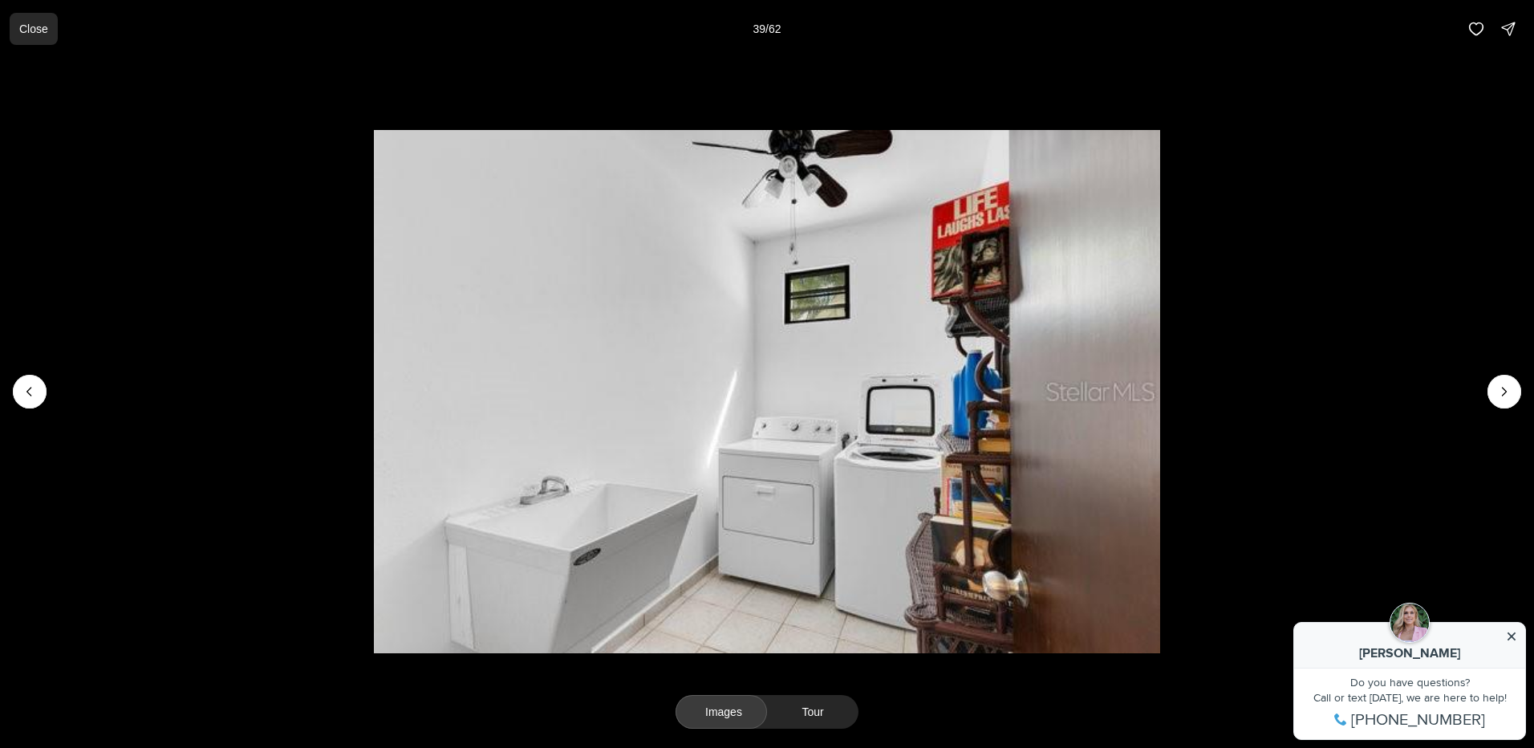
click at [34, 35] on p "Close" at bounding box center [33, 28] width 29 height 13
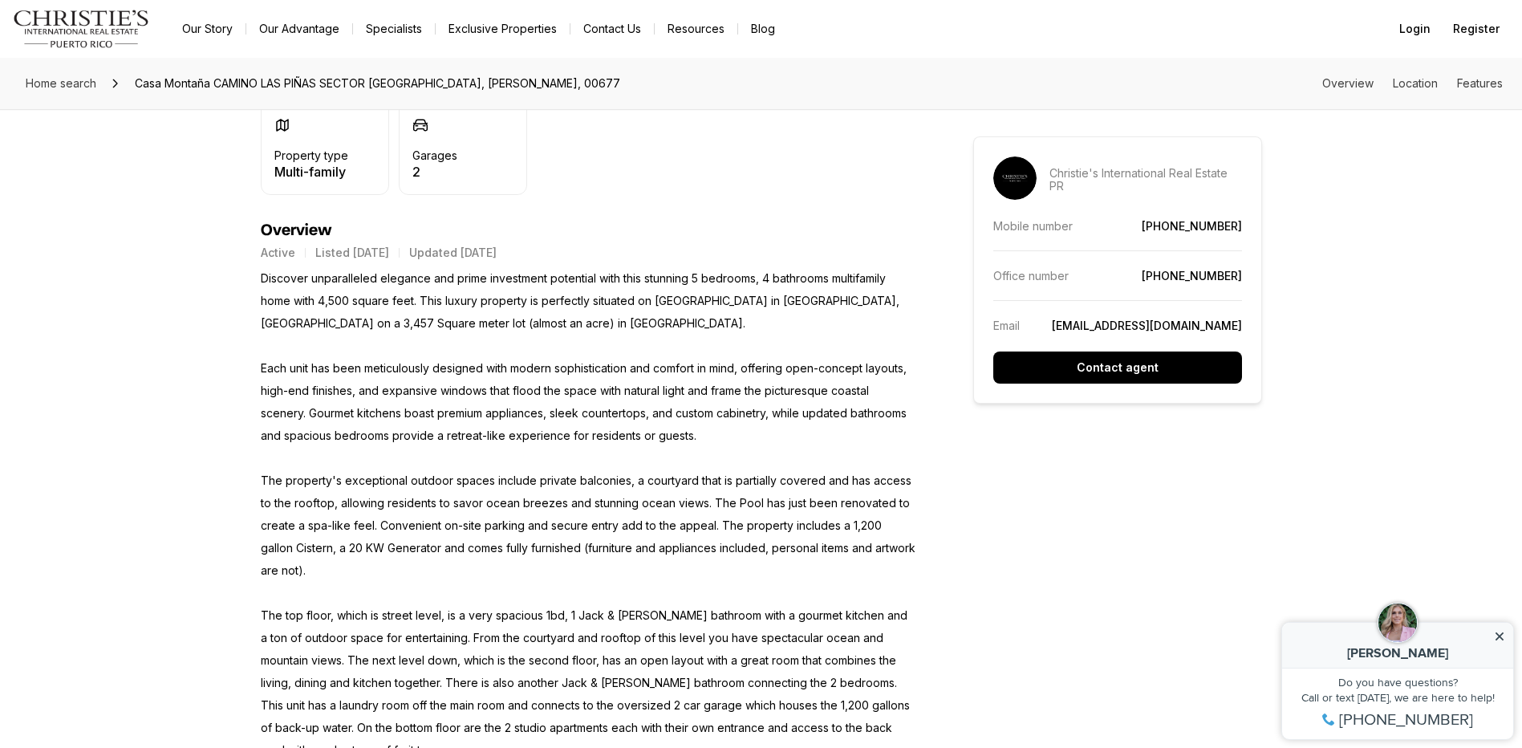
scroll to position [722, 0]
